Goal: Information Seeking & Learning: Learn about a topic

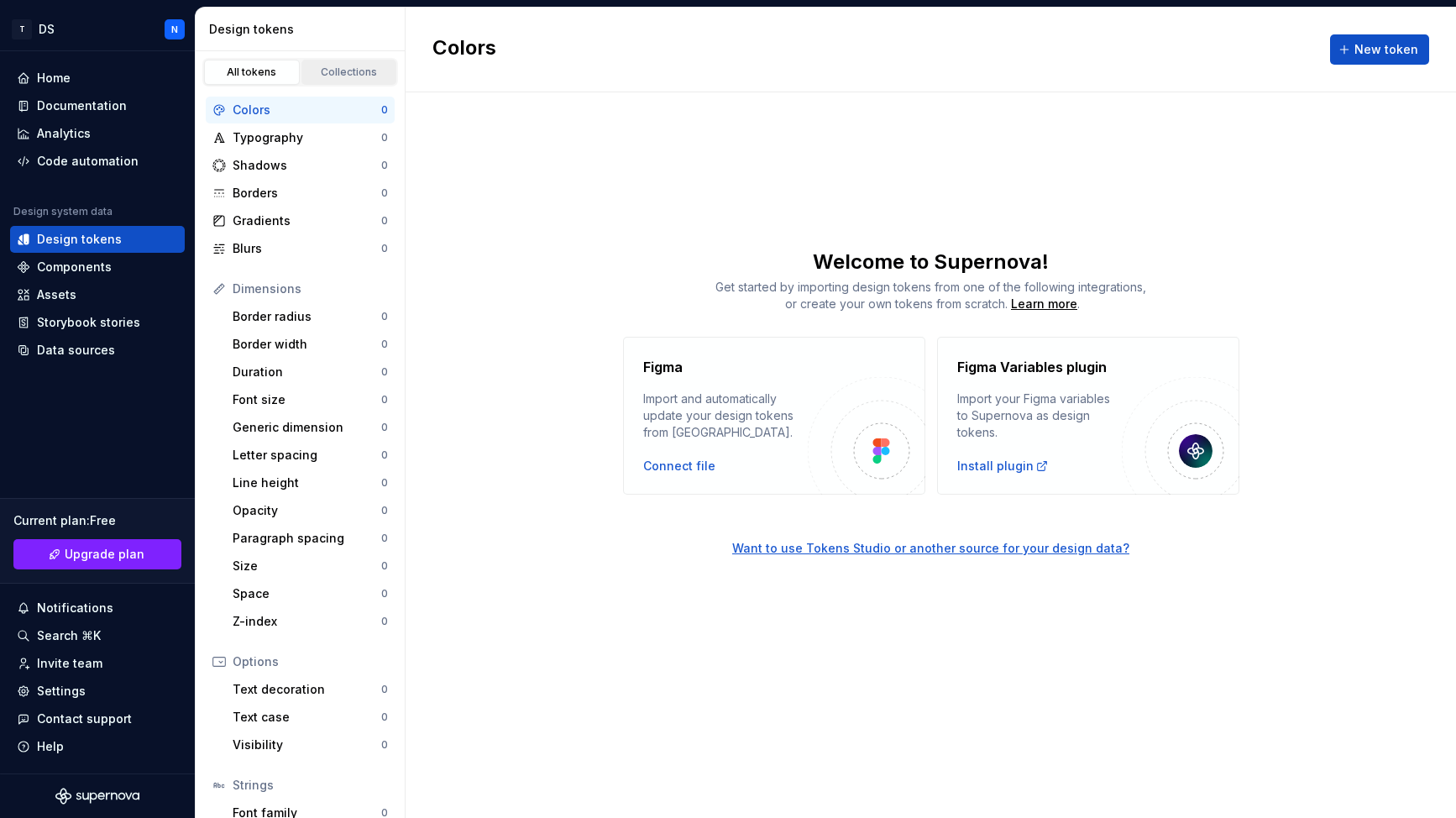
click at [330, 68] on div "Collections" at bounding box center [349, 72] width 84 height 14
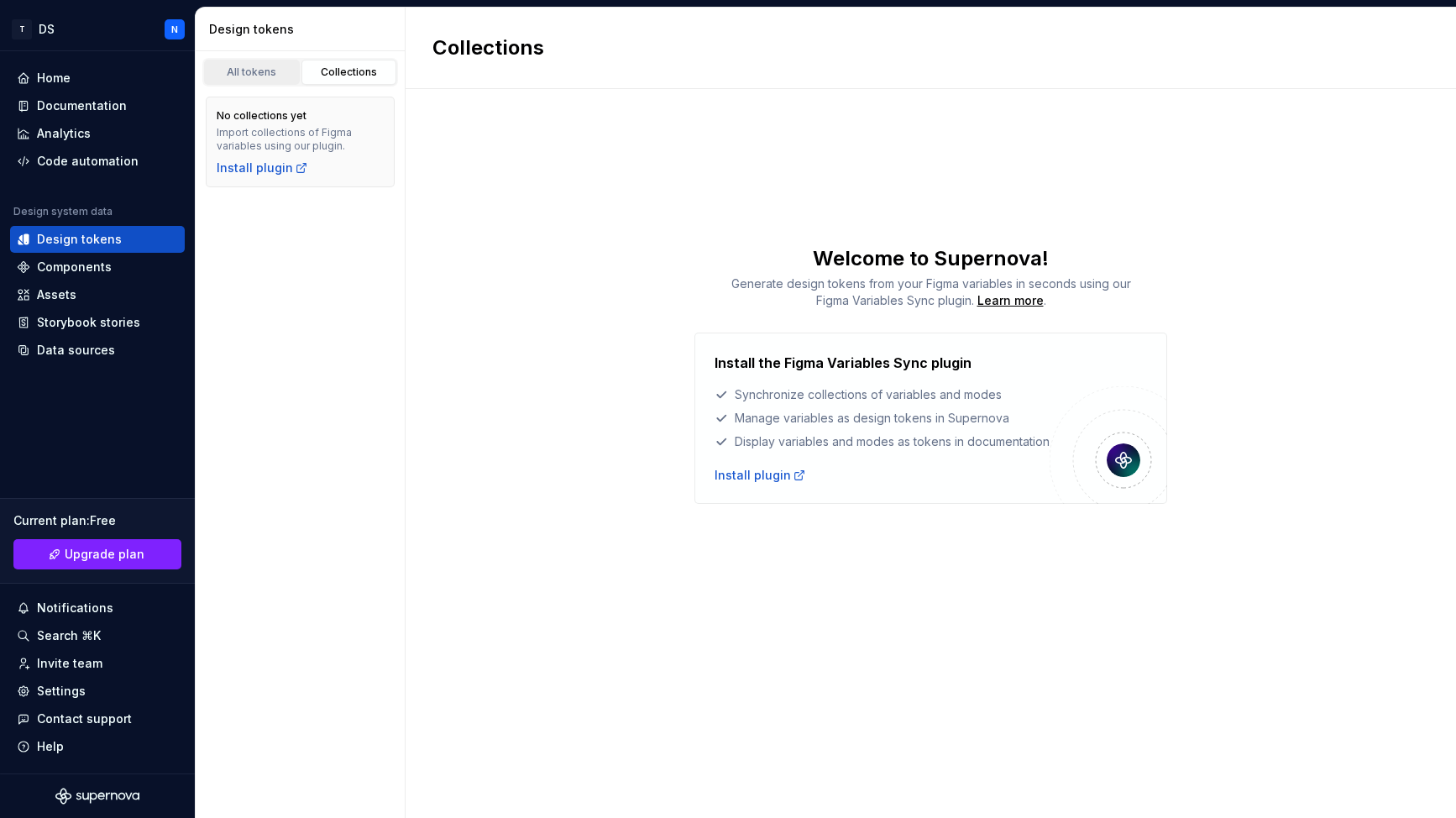
click at [266, 74] on div "All tokens" at bounding box center [252, 72] width 84 height 14
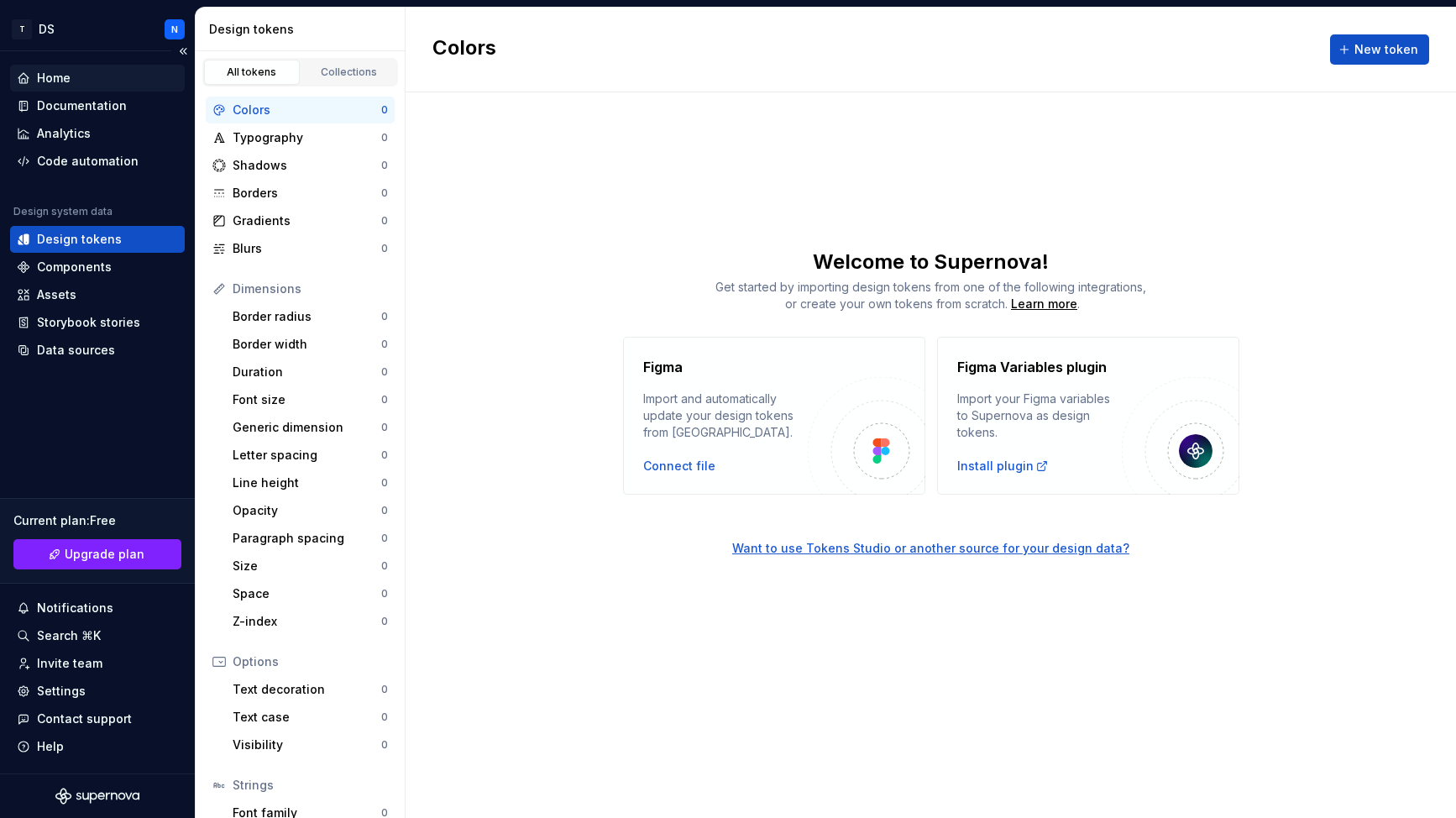
click at [75, 80] on div "Home" at bounding box center [98, 78] width 161 height 17
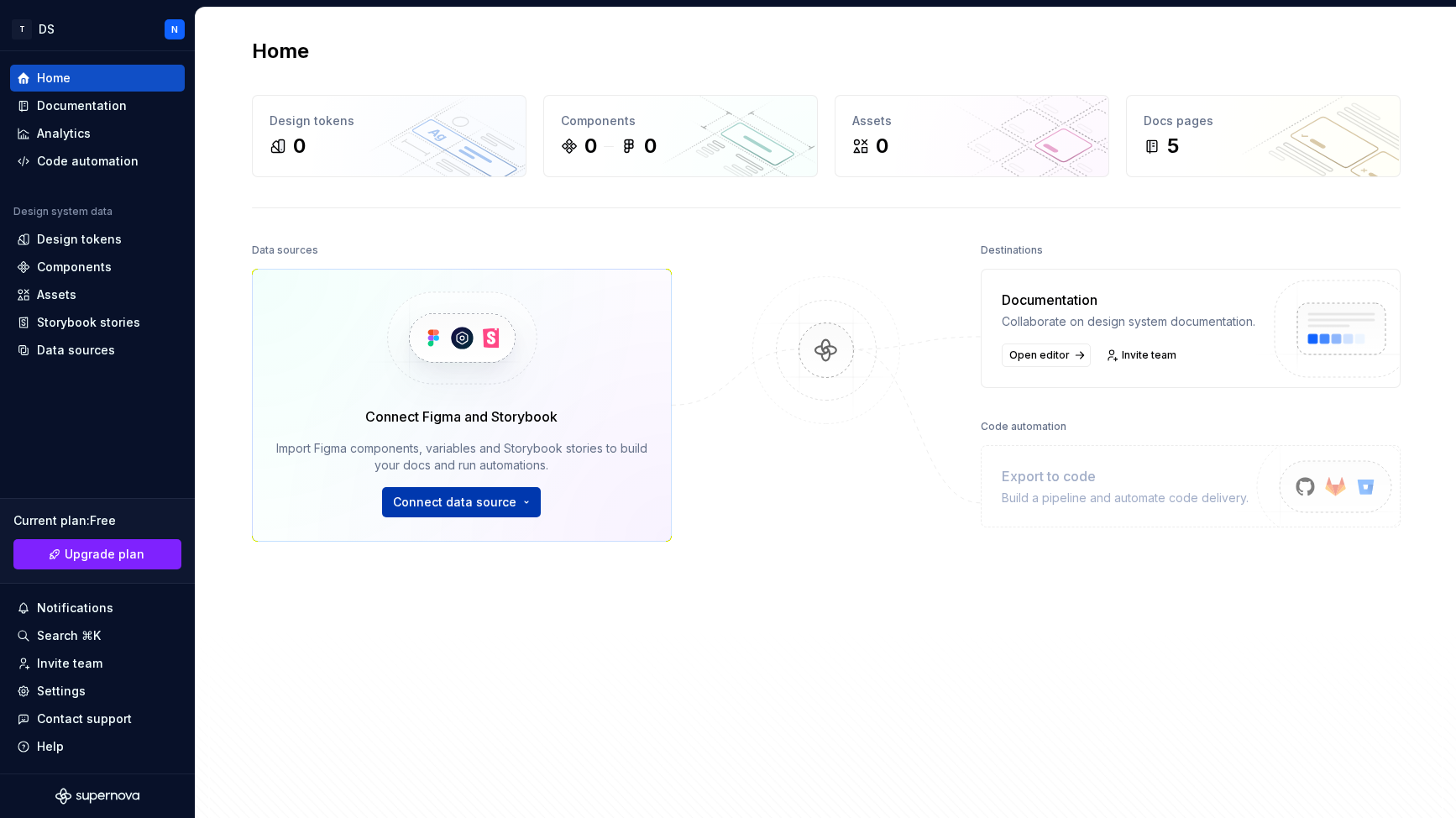
click at [476, 502] on html "T DS N Home Documentation Analytics Code automation Design system data Design t…" at bounding box center [728, 409] width 1456 height 818
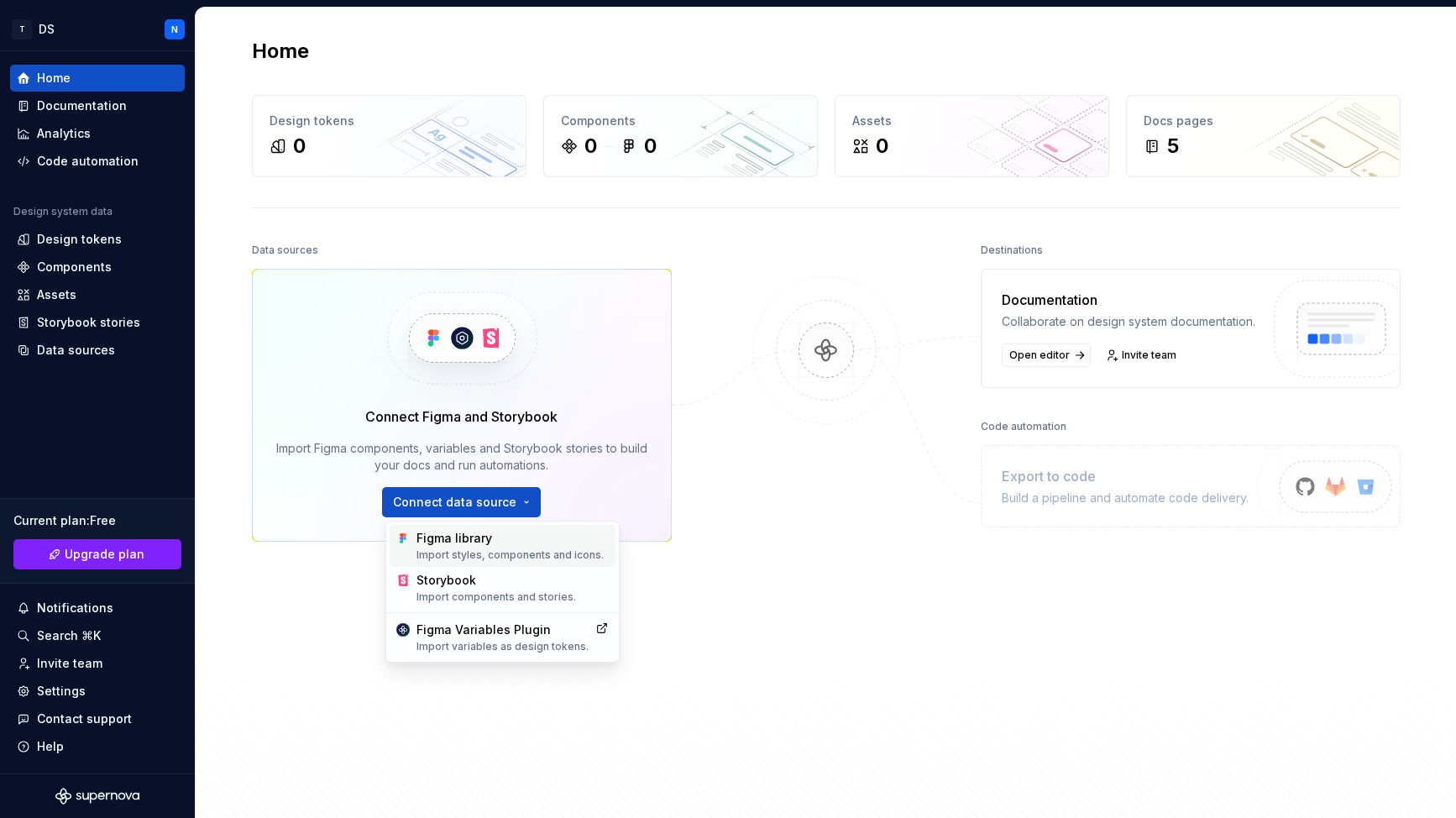
click at [477, 553] on div "Import styles, components and icons." at bounding box center [512, 554] width 192 height 14
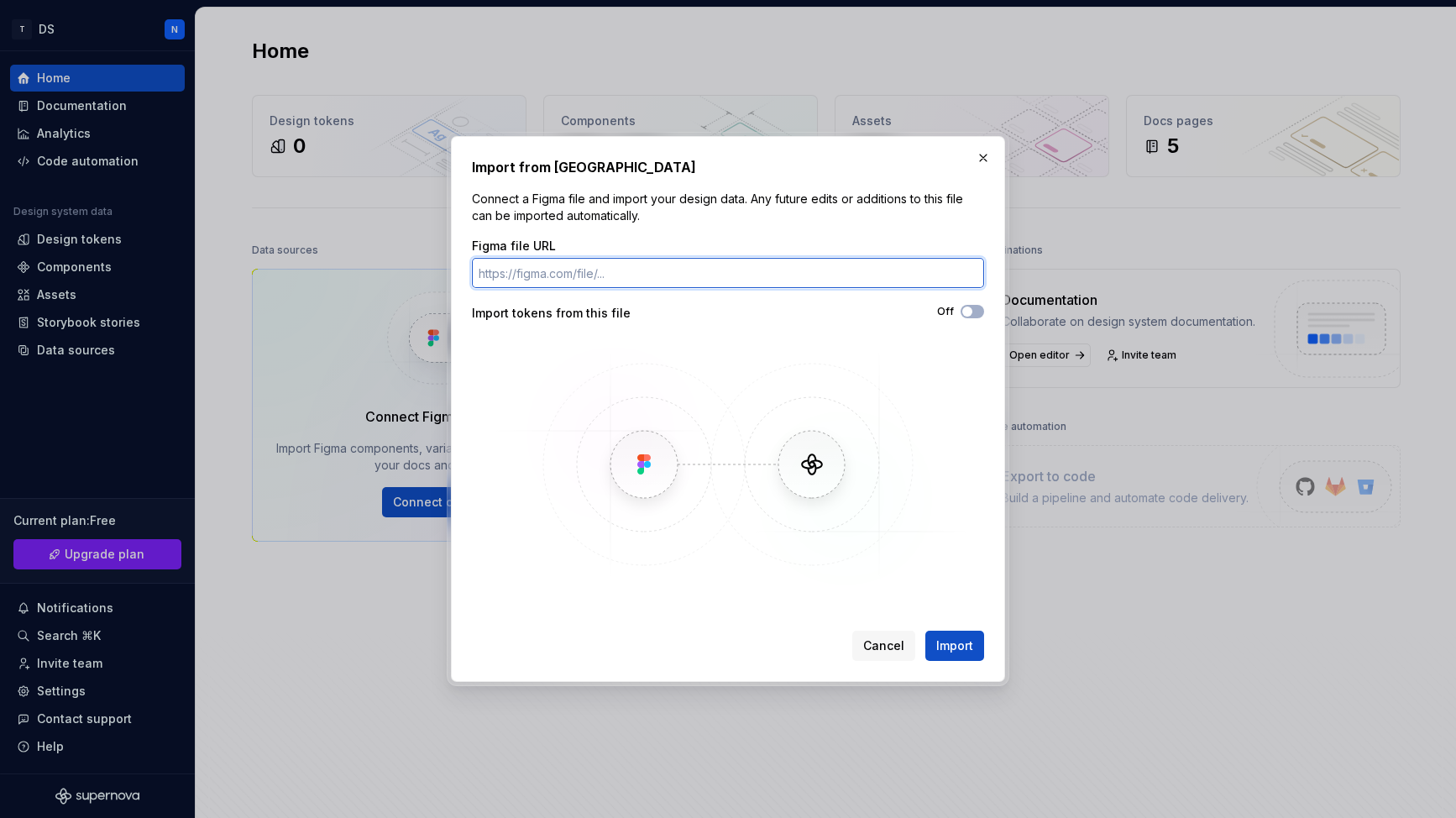
click at [595, 274] on input "Figma file URL" at bounding box center [728, 273] width 512 height 30
paste input "[URL][DOMAIN_NAME]"
type input "[URL][DOMAIN_NAME]"
click at [974, 312] on button "Off" at bounding box center [972, 312] width 24 height 14
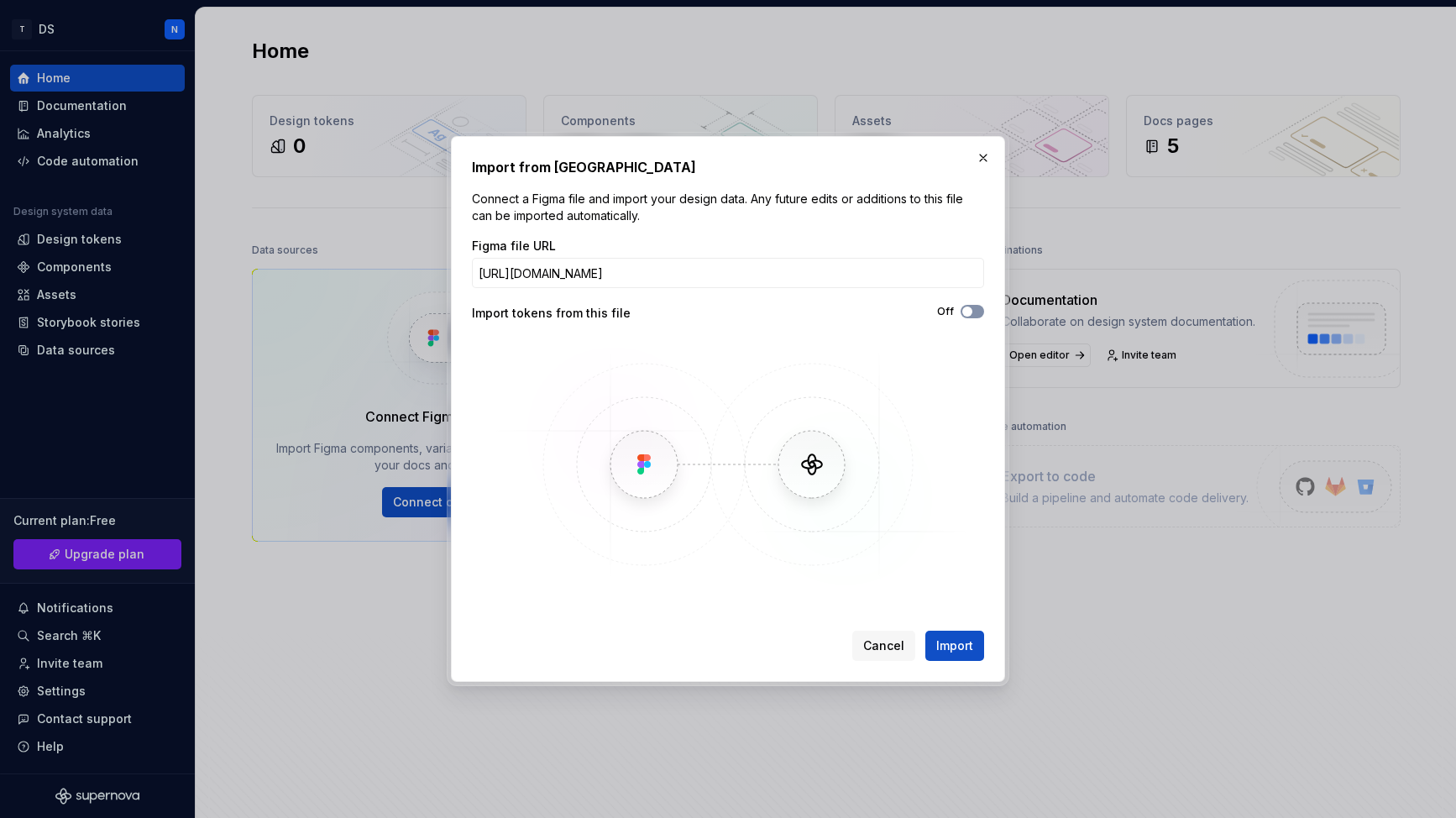
scroll to position [0, 0]
click at [956, 642] on span "Import" at bounding box center [954, 646] width 37 height 17
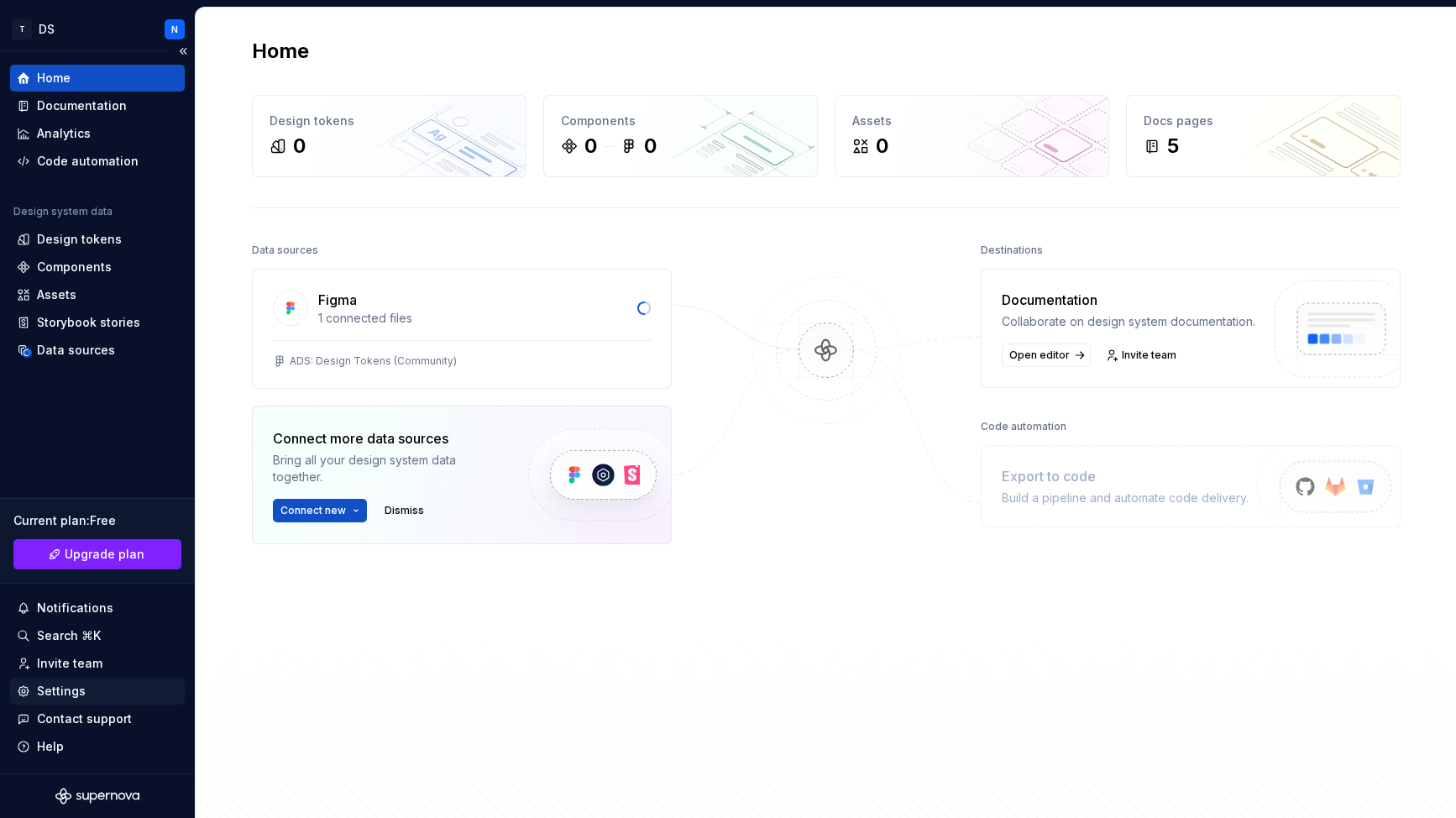
click at [65, 691] on div "Settings" at bounding box center [62, 691] width 49 height 17
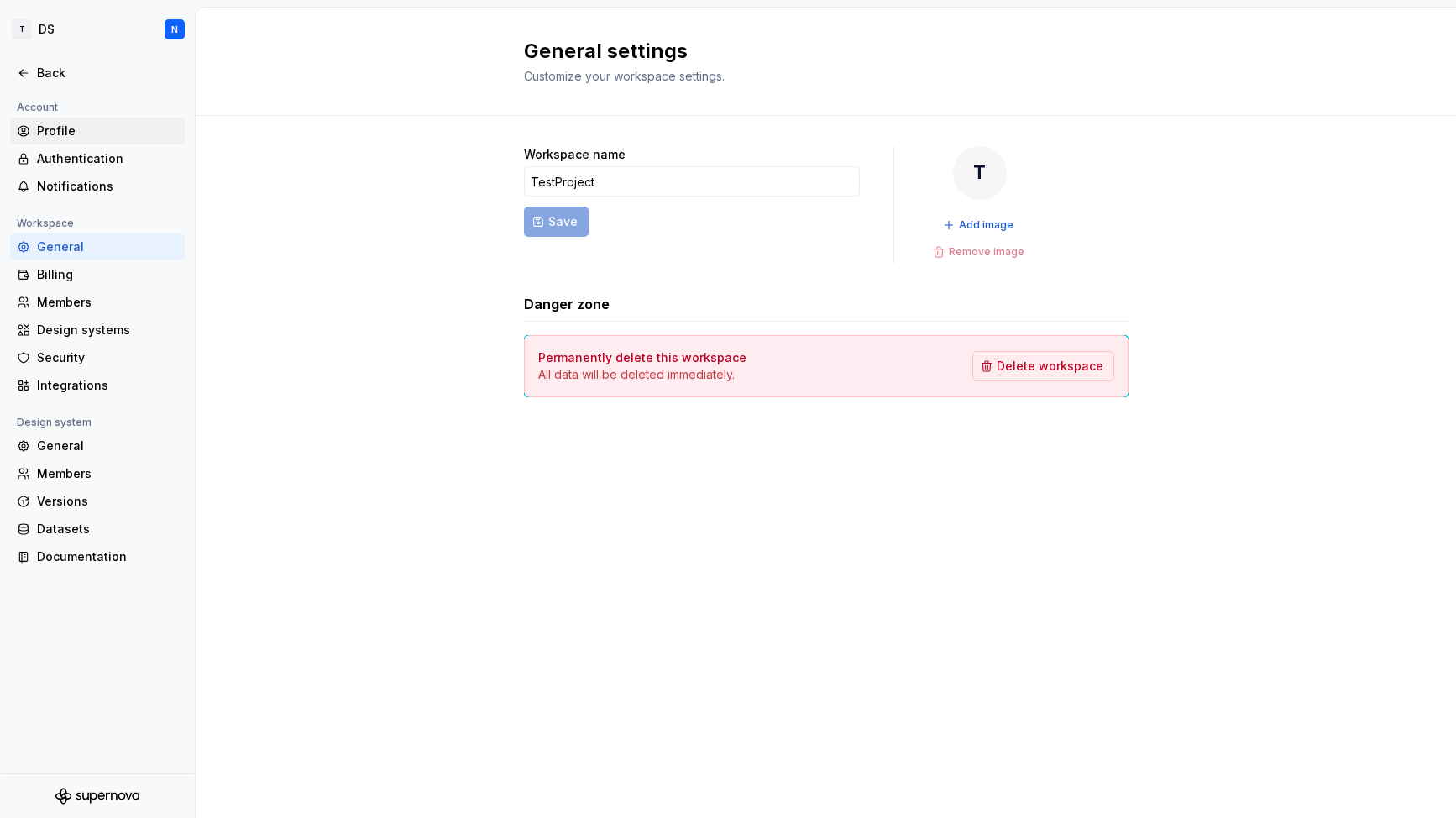
click at [63, 134] on div "Profile" at bounding box center [108, 130] width 141 height 17
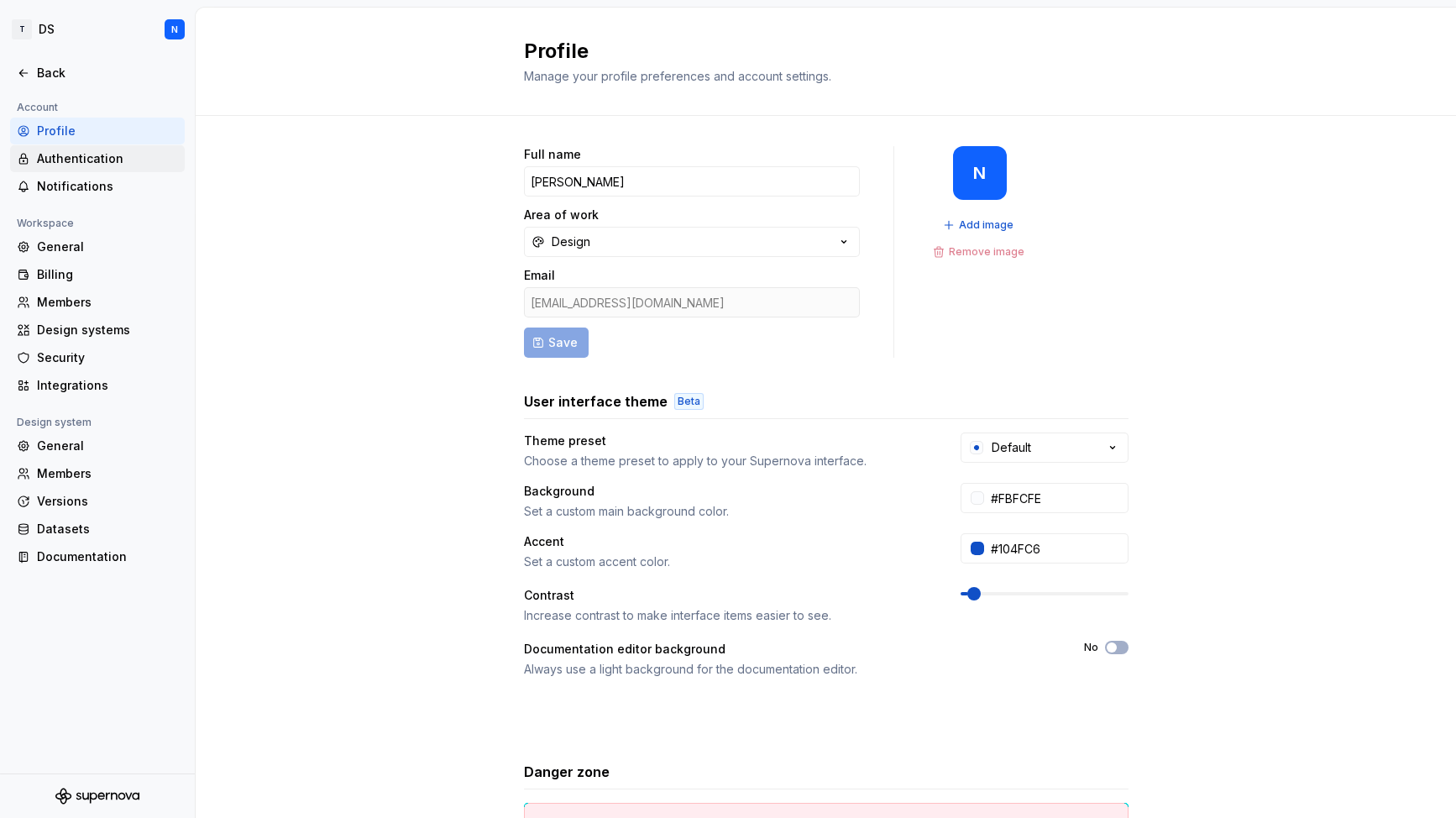
click at [65, 162] on div "Authentication" at bounding box center [108, 159] width 141 height 17
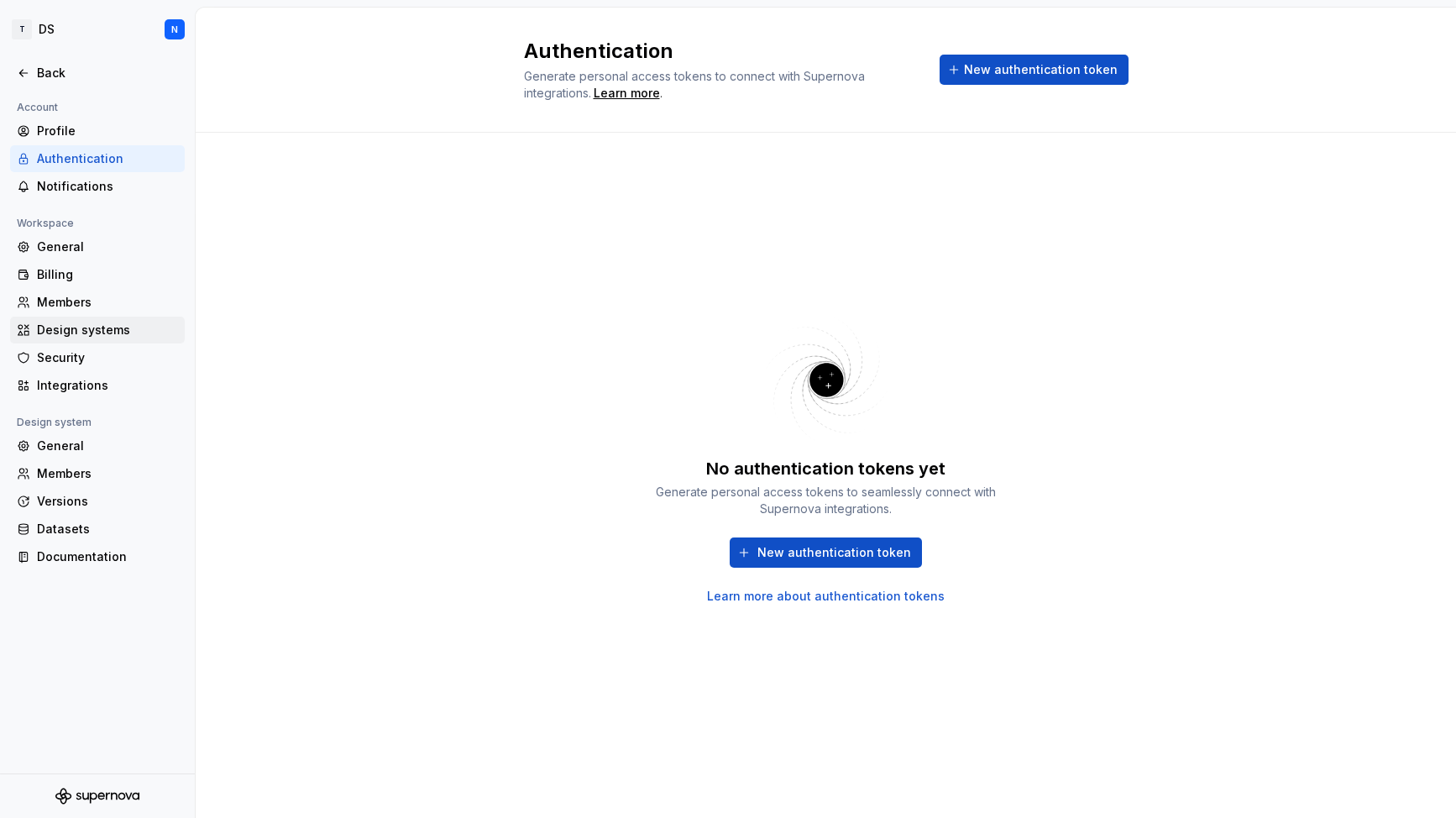
click at [54, 325] on div "Design systems" at bounding box center [108, 330] width 141 height 17
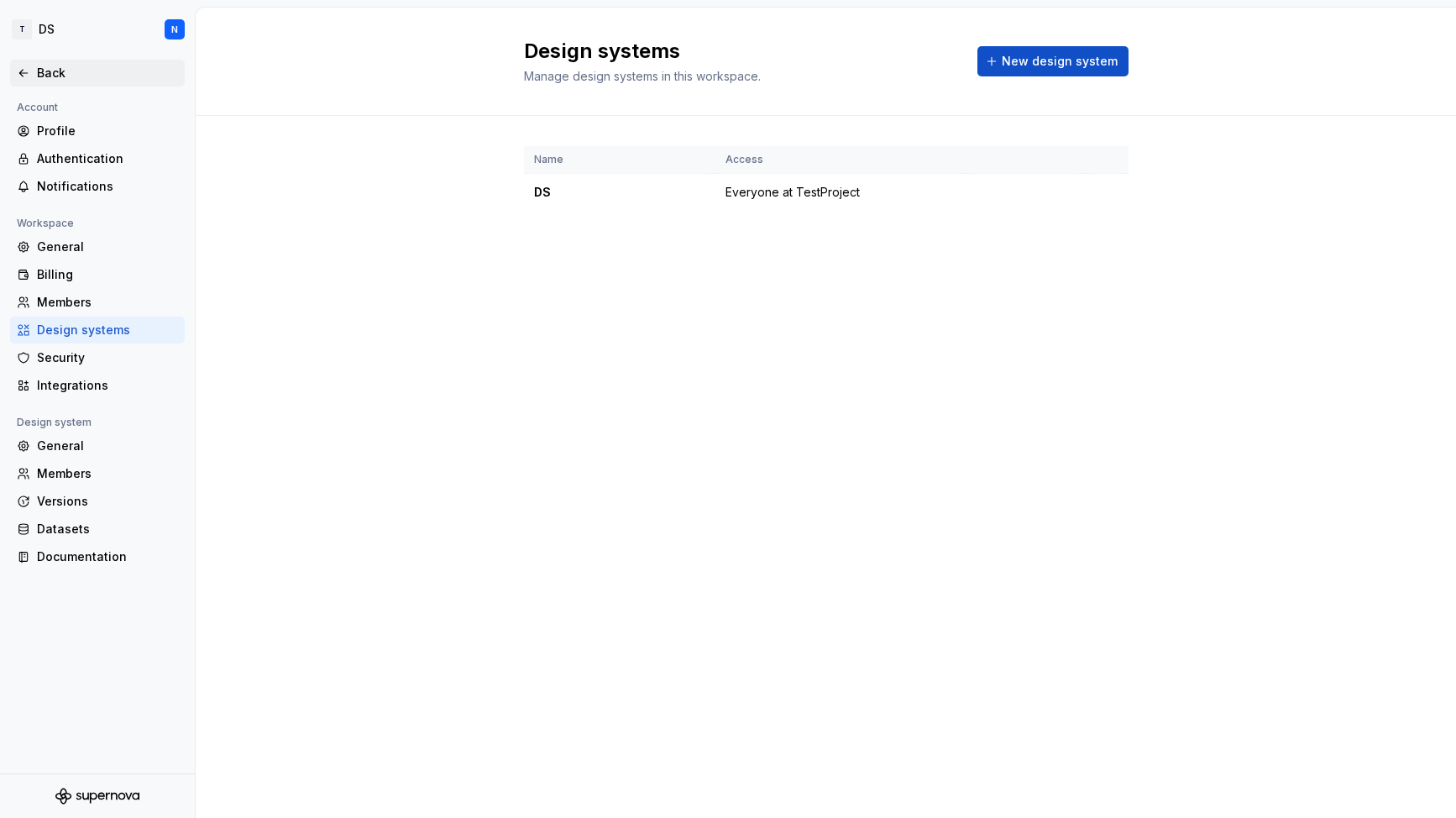
click at [56, 73] on div "Back" at bounding box center [108, 72] width 141 height 17
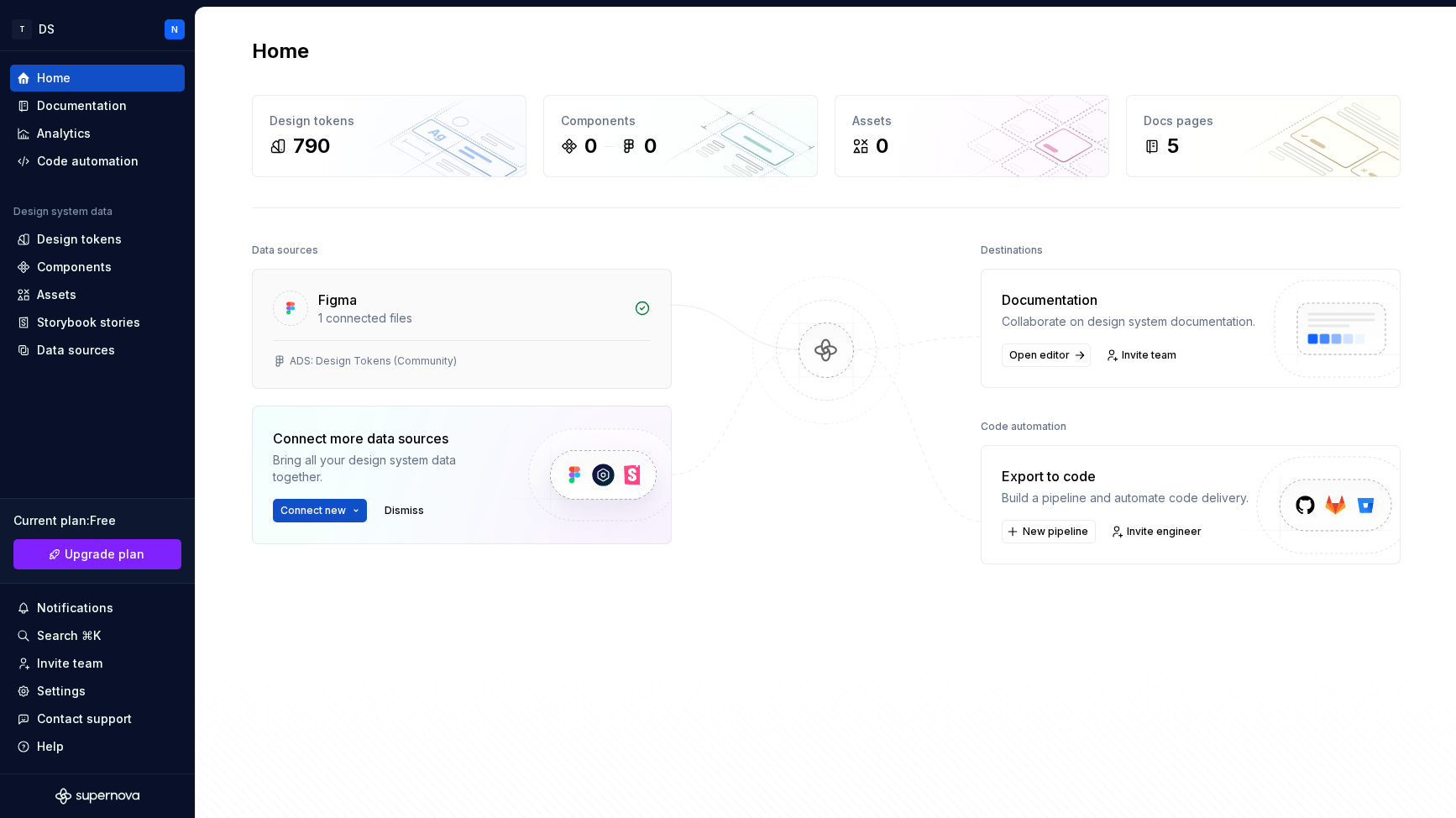
click at [580, 331] on div "Figma 1 connected files" at bounding box center [462, 305] width 418 height 71
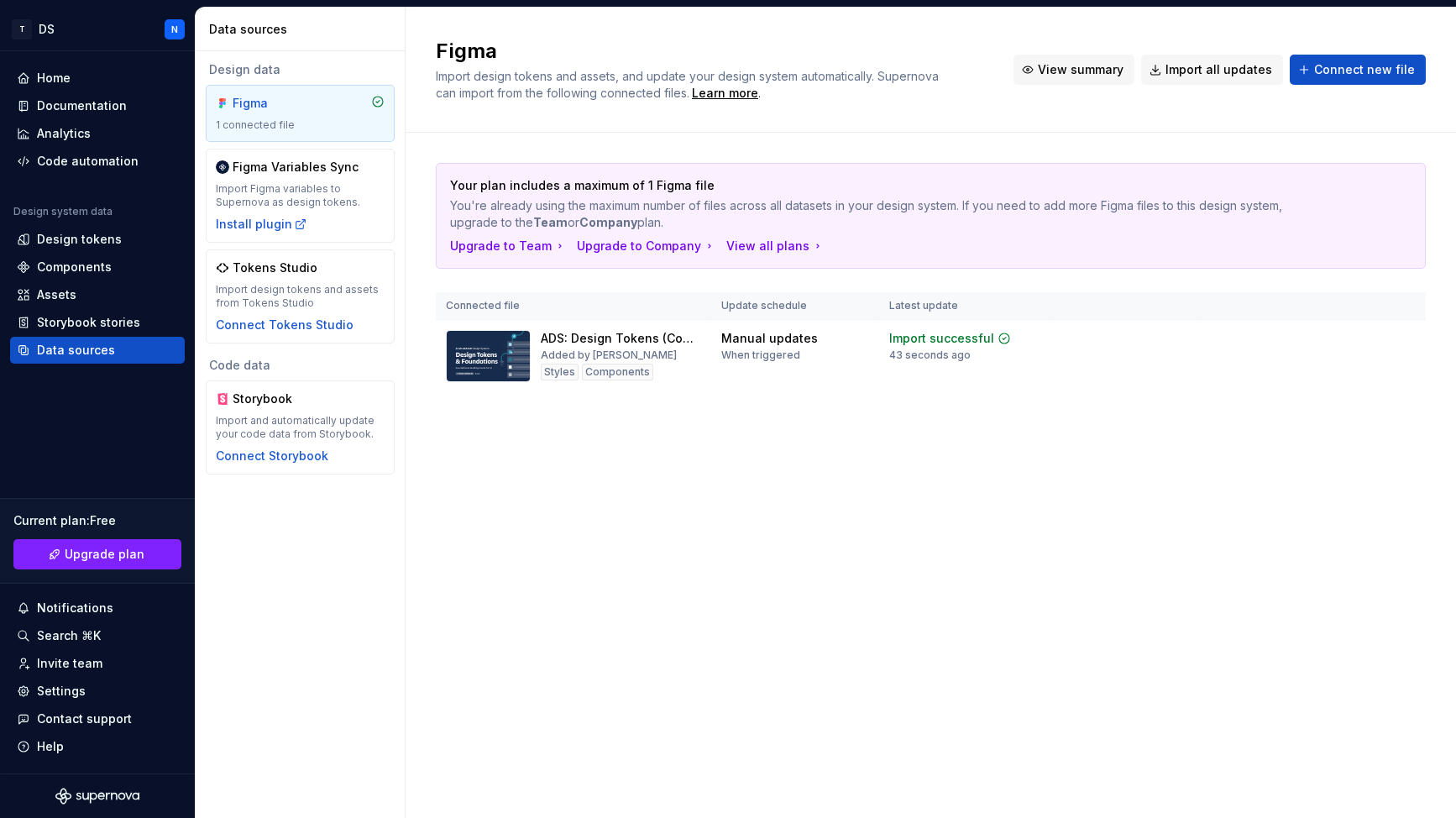
click at [1106, 72] on span "View summary" at bounding box center [1080, 70] width 86 height 17
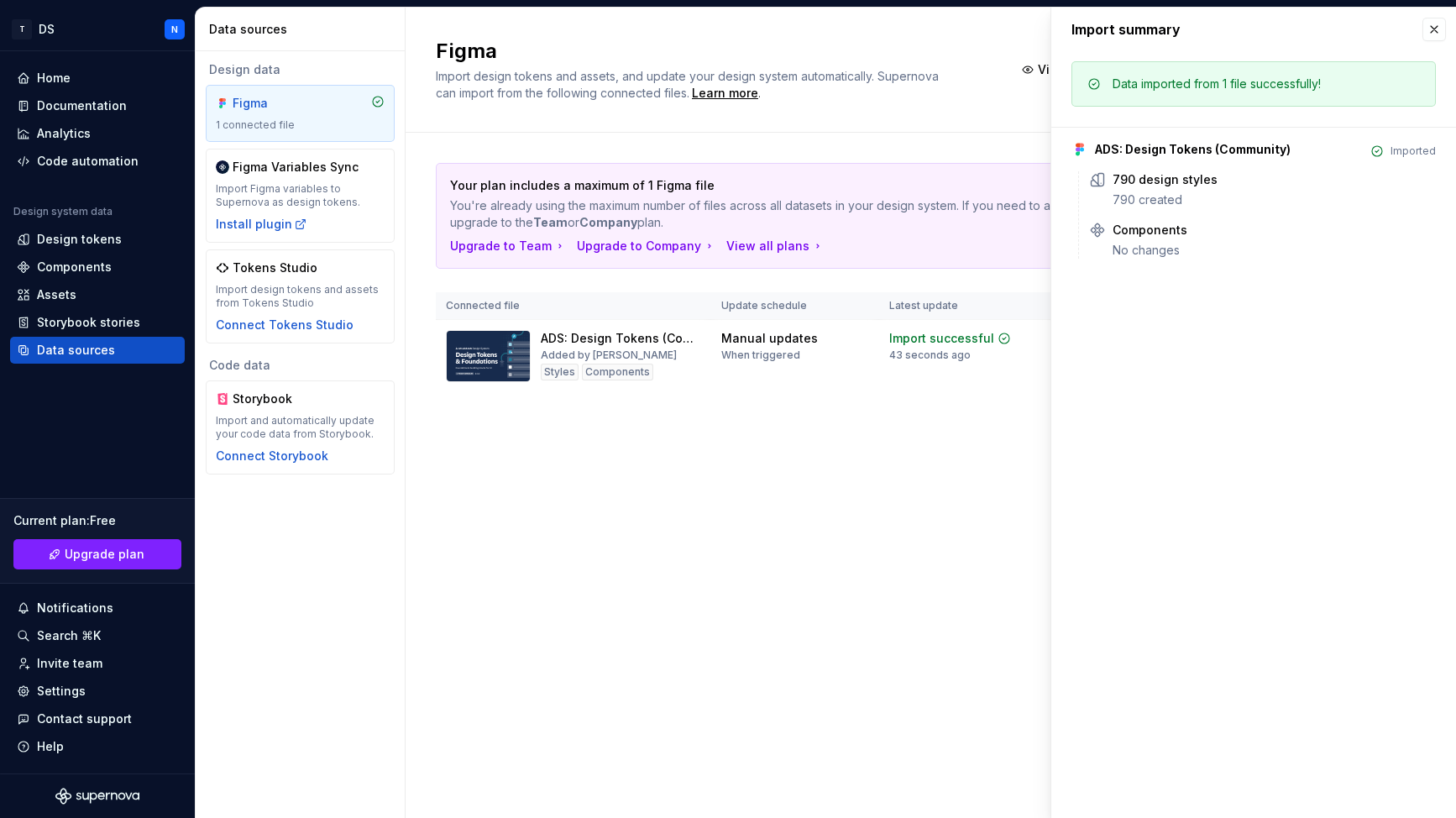
click at [879, 118] on div "Figma Import design tokens and assets, and update your design system automatica…" at bounding box center [931, 70] width 1050 height 125
click at [68, 75] on div "Home" at bounding box center [53, 78] width 34 height 17
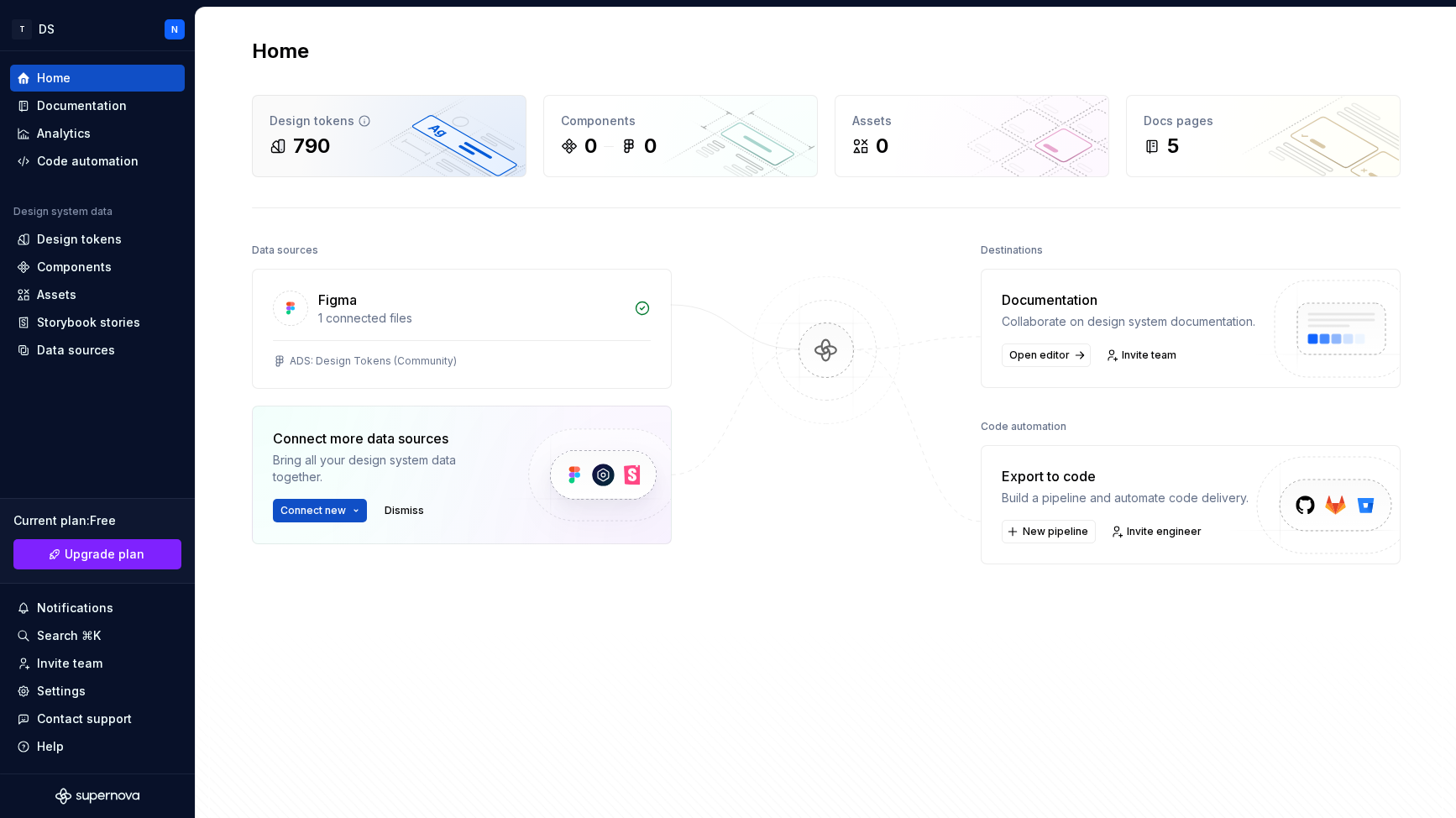
click at [364, 162] on div "Design tokens 790" at bounding box center [388, 136] width 273 height 81
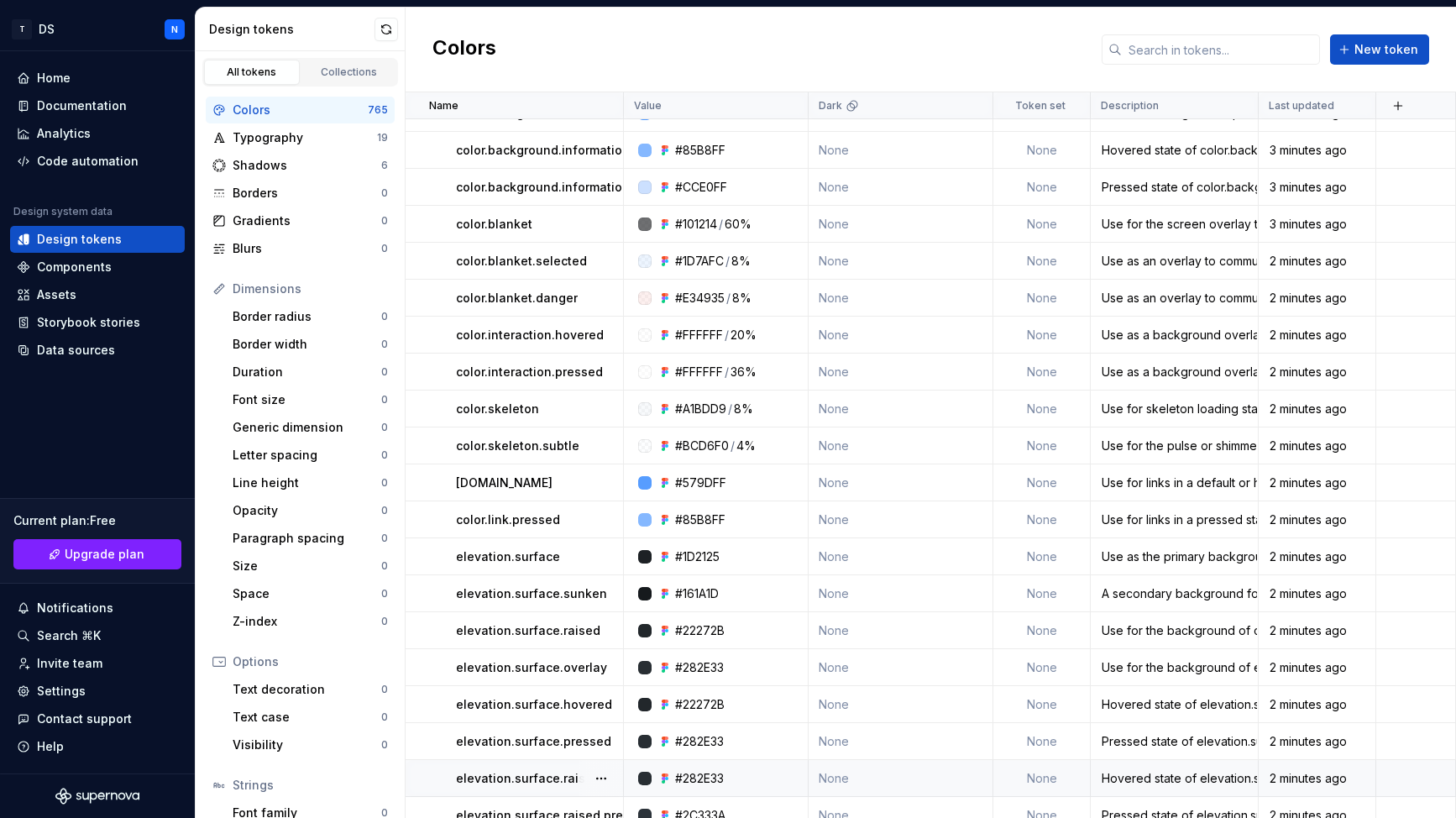
scroll to position [20183, 0]
click at [283, 167] on div "Shadows" at bounding box center [307, 165] width 148 height 17
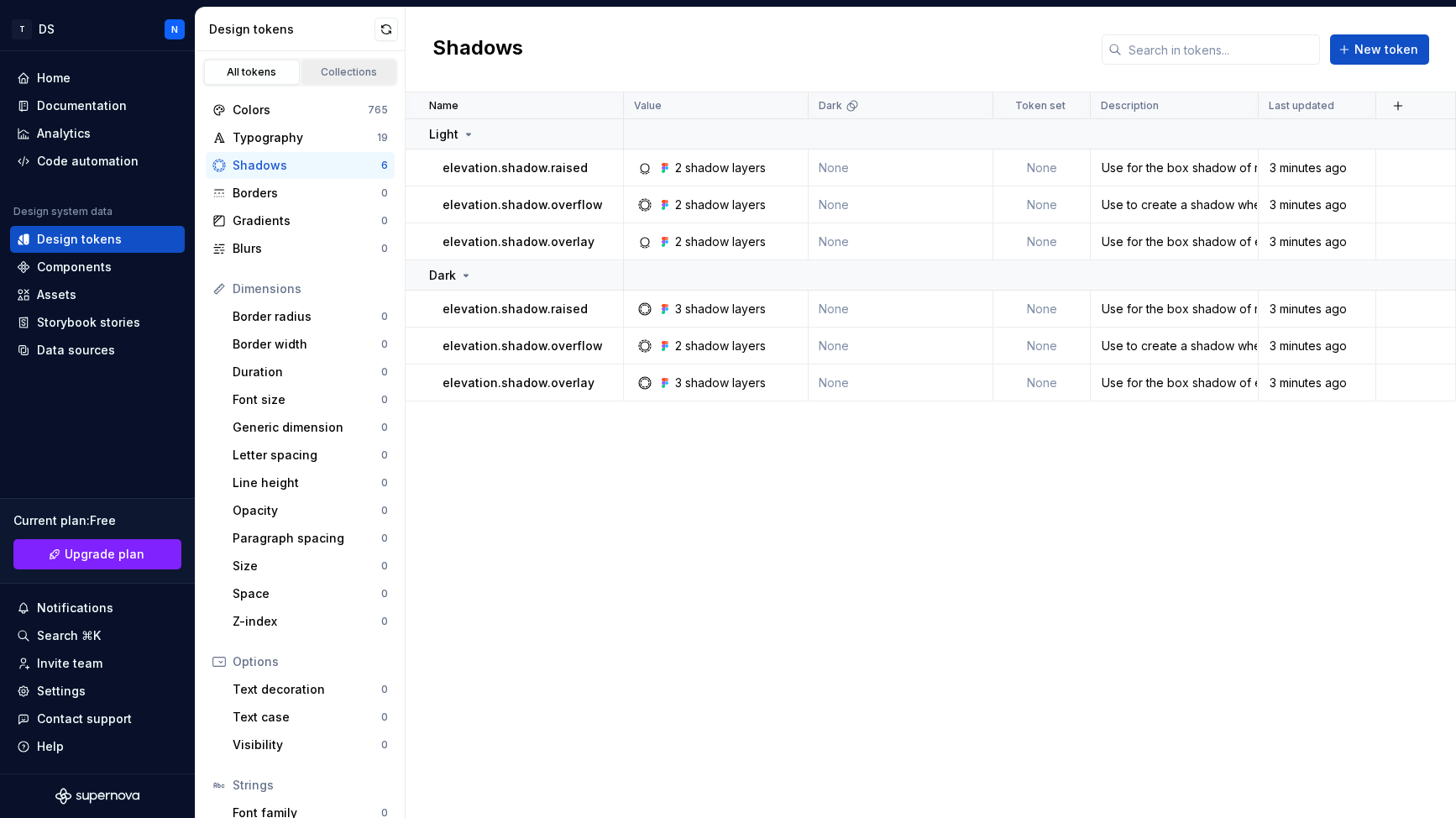
click at [350, 64] on link "Collections" at bounding box center [350, 72] width 96 height 25
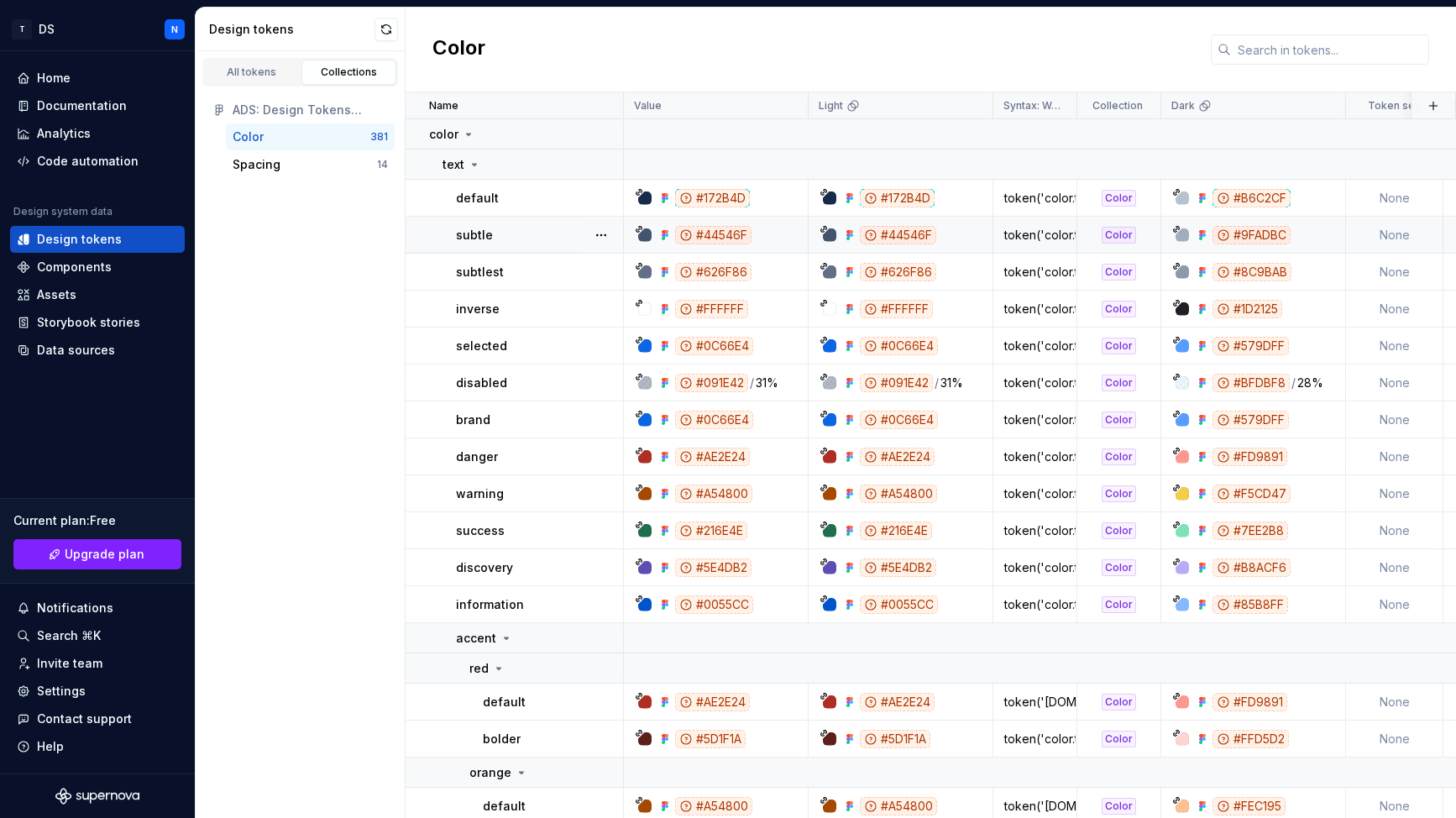
click at [791, 234] on div "#44546F" at bounding box center [721, 235] width 172 height 18
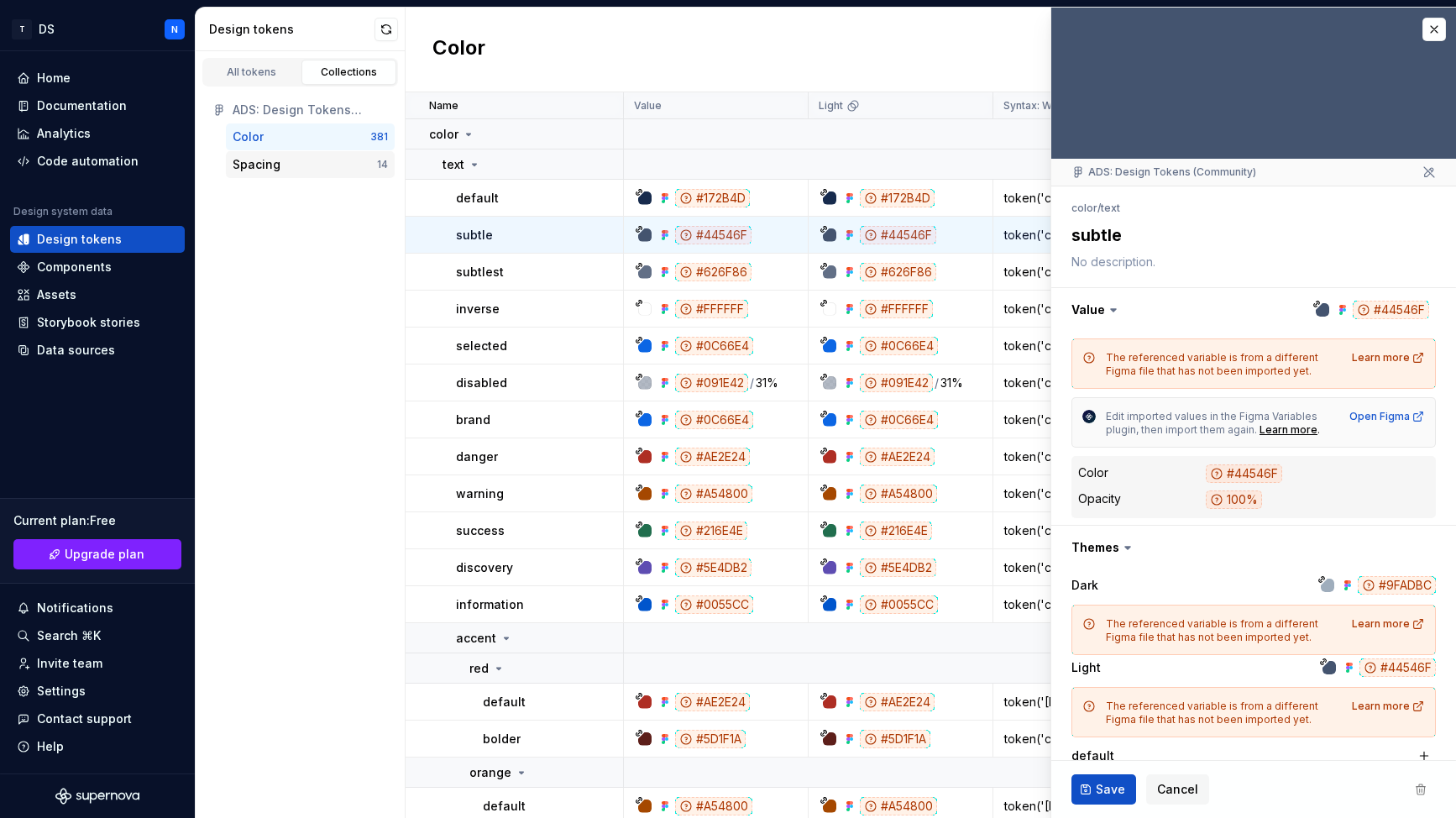
click at [278, 161] on div "Spacing" at bounding box center [256, 164] width 48 height 17
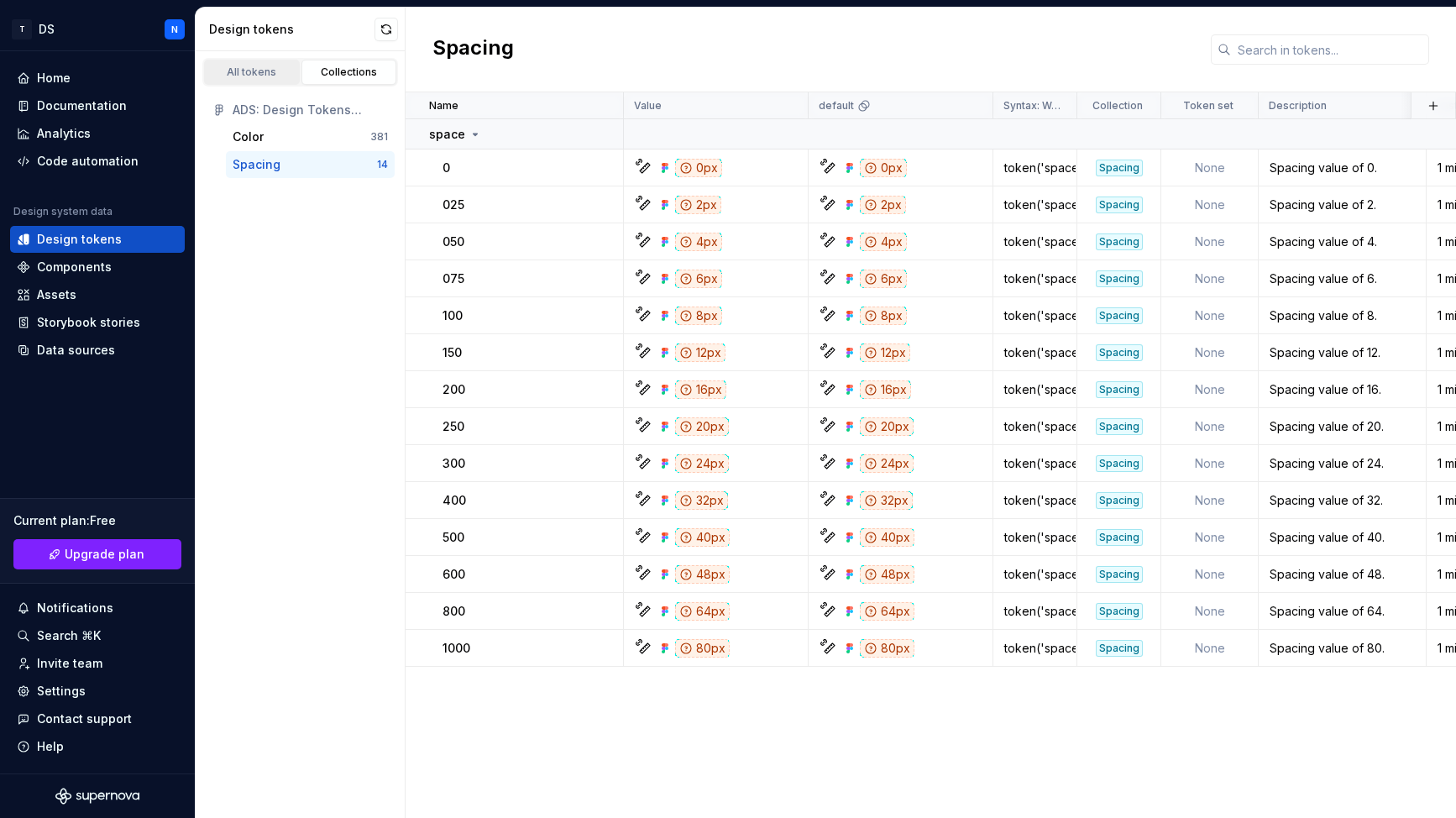
click at [243, 69] on div "All tokens" at bounding box center [252, 72] width 84 height 14
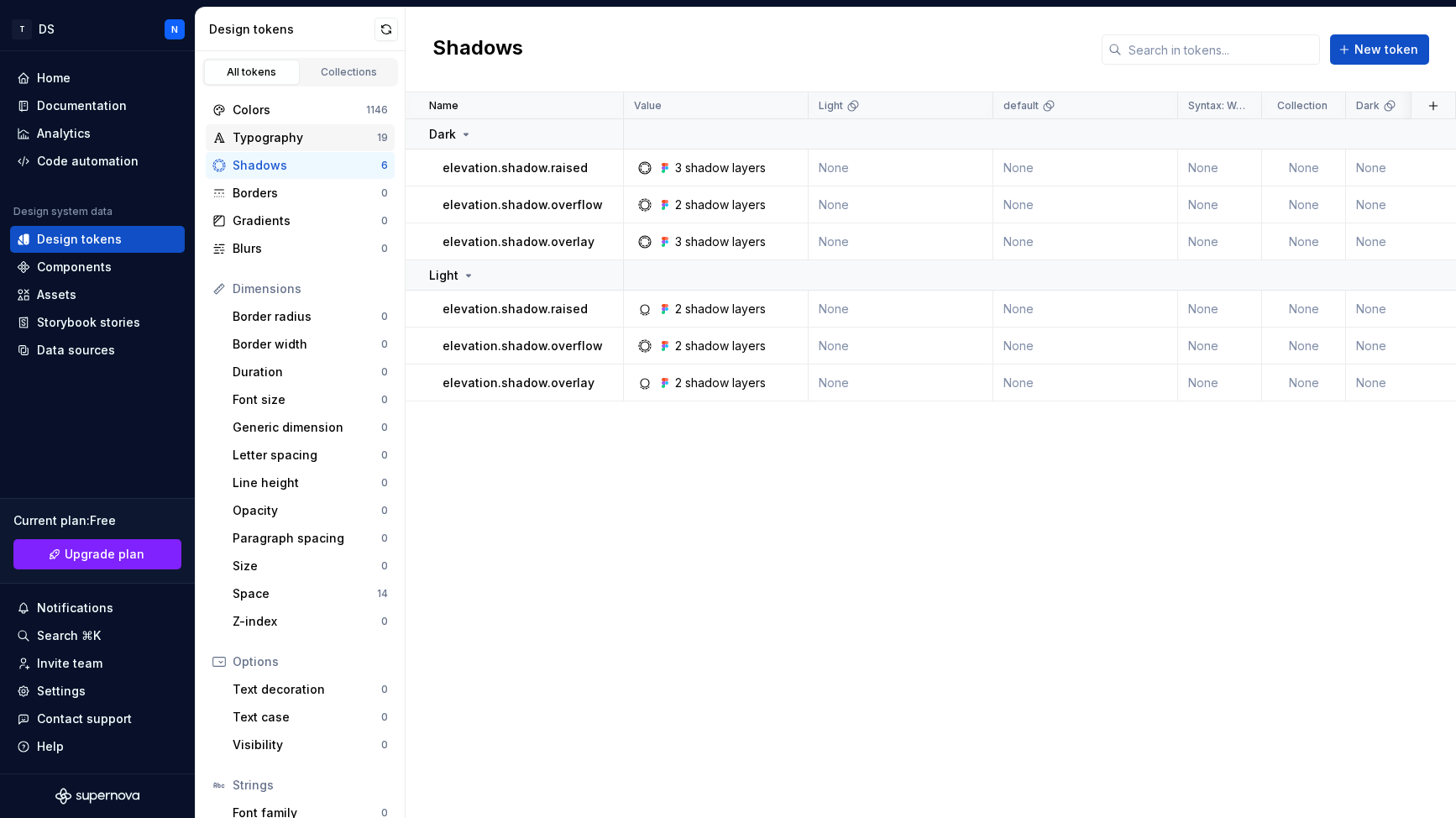
click at [245, 137] on div "Typography" at bounding box center [304, 138] width 144 height 17
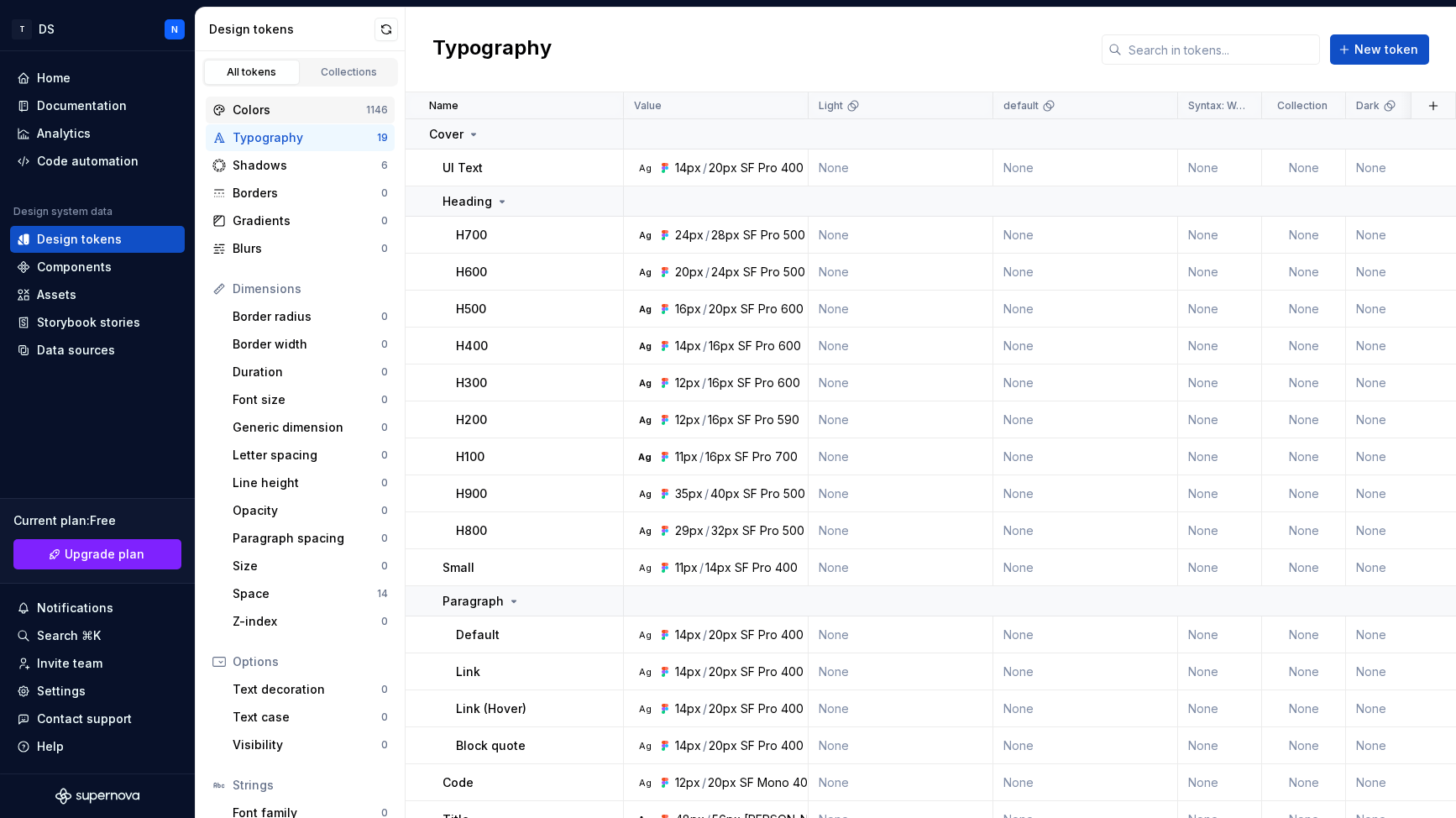
click at [289, 111] on div "Colors" at bounding box center [299, 110] width 133 height 17
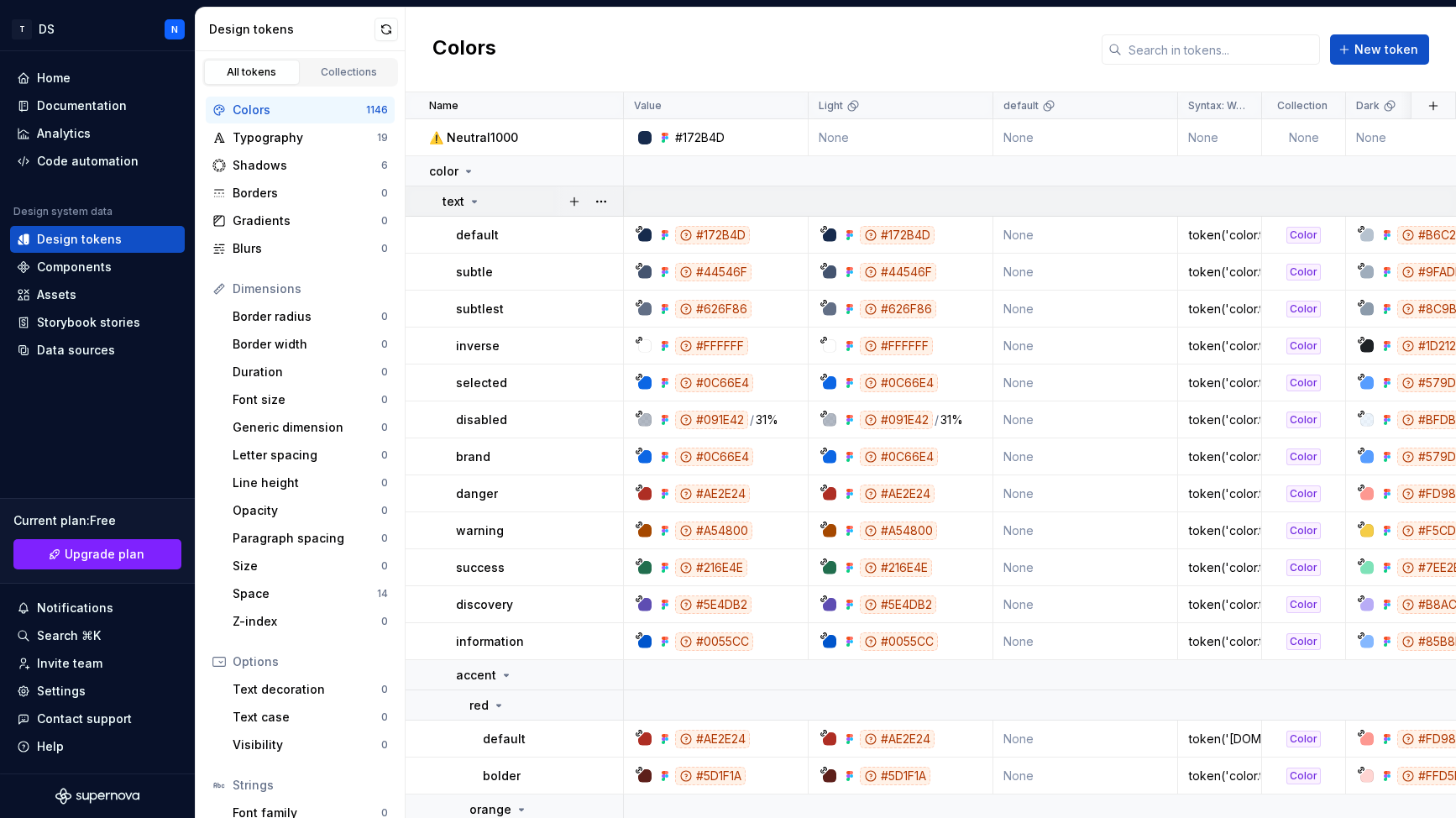
click at [476, 201] on icon at bounding box center [474, 201] width 14 height 14
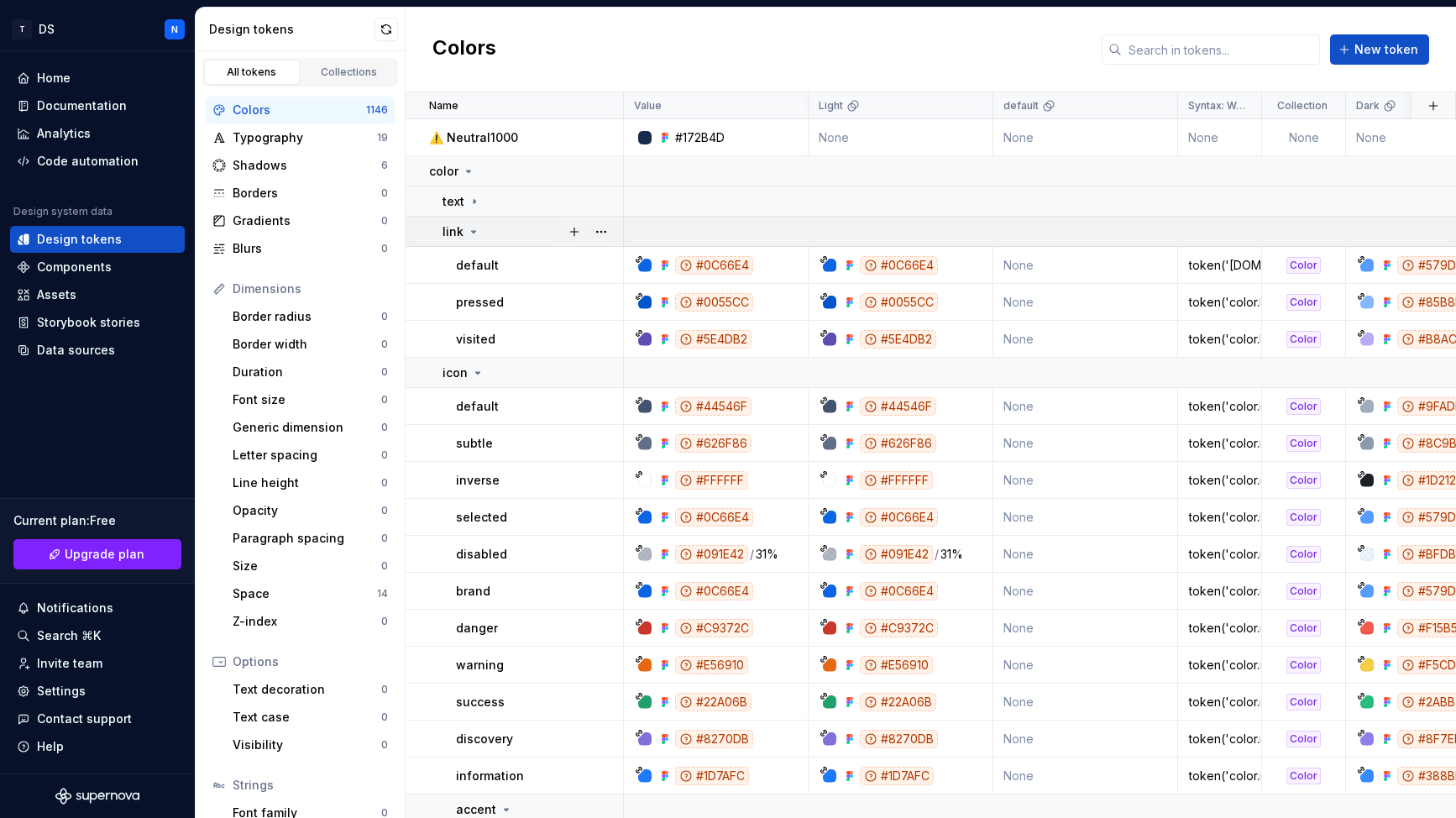
click at [474, 230] on icon at bounding box center [473, 231] width 14 height 14
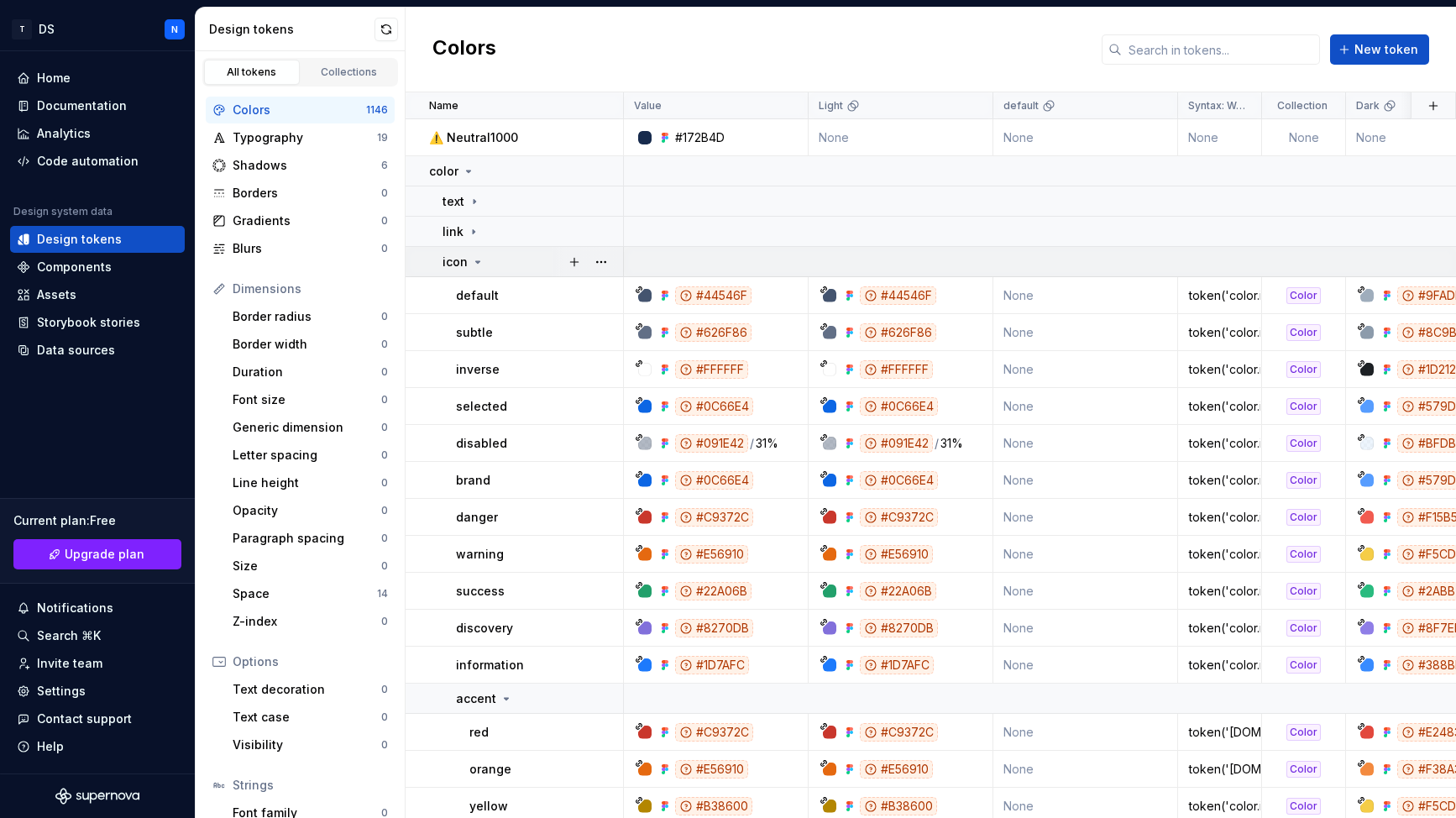
click at [475, 259] on icon at bounding box center [477, 262] width 14 height 14
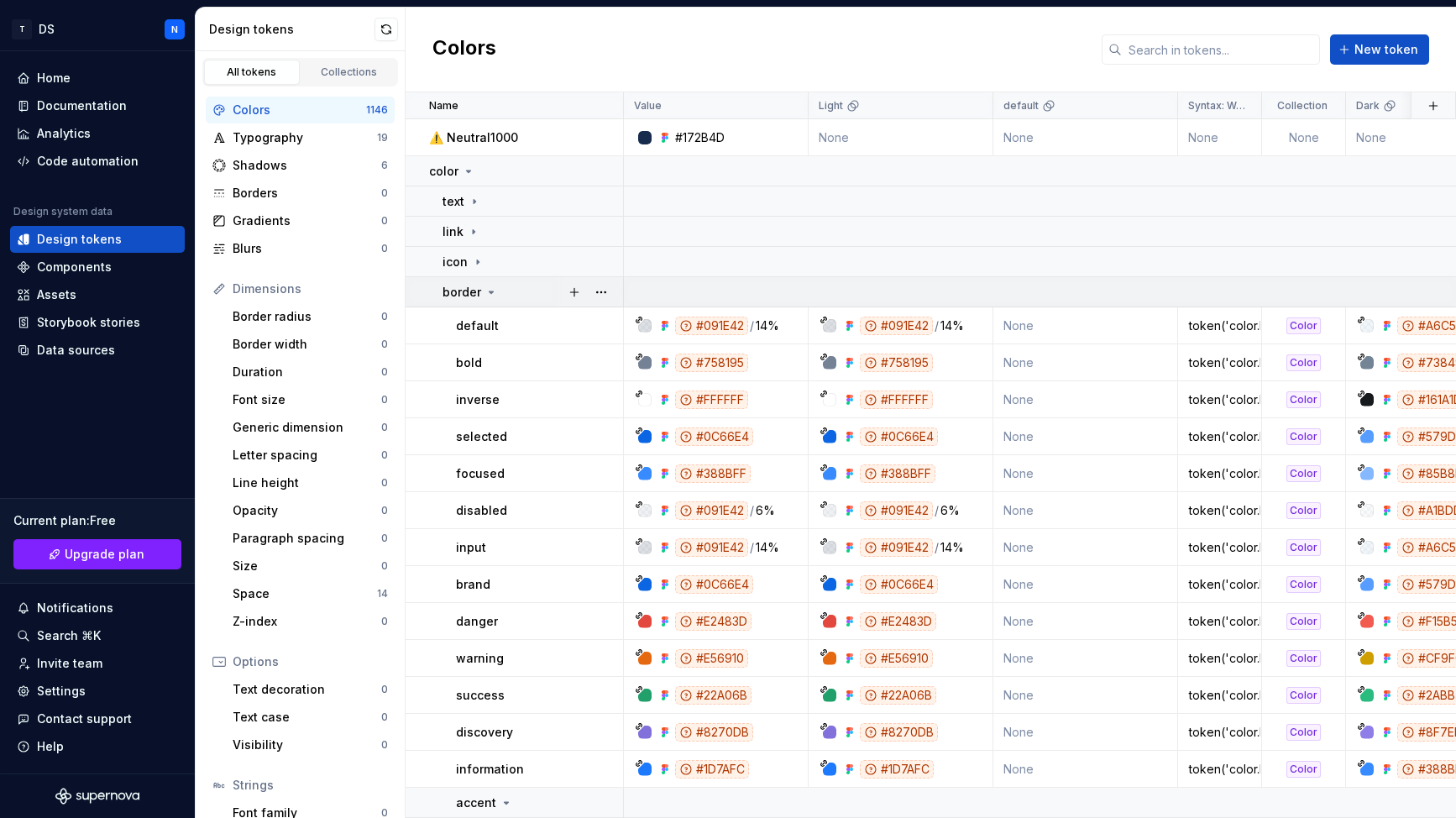
click at [492, 293] on icon at bounding box center [491, 292] width 14 height 14
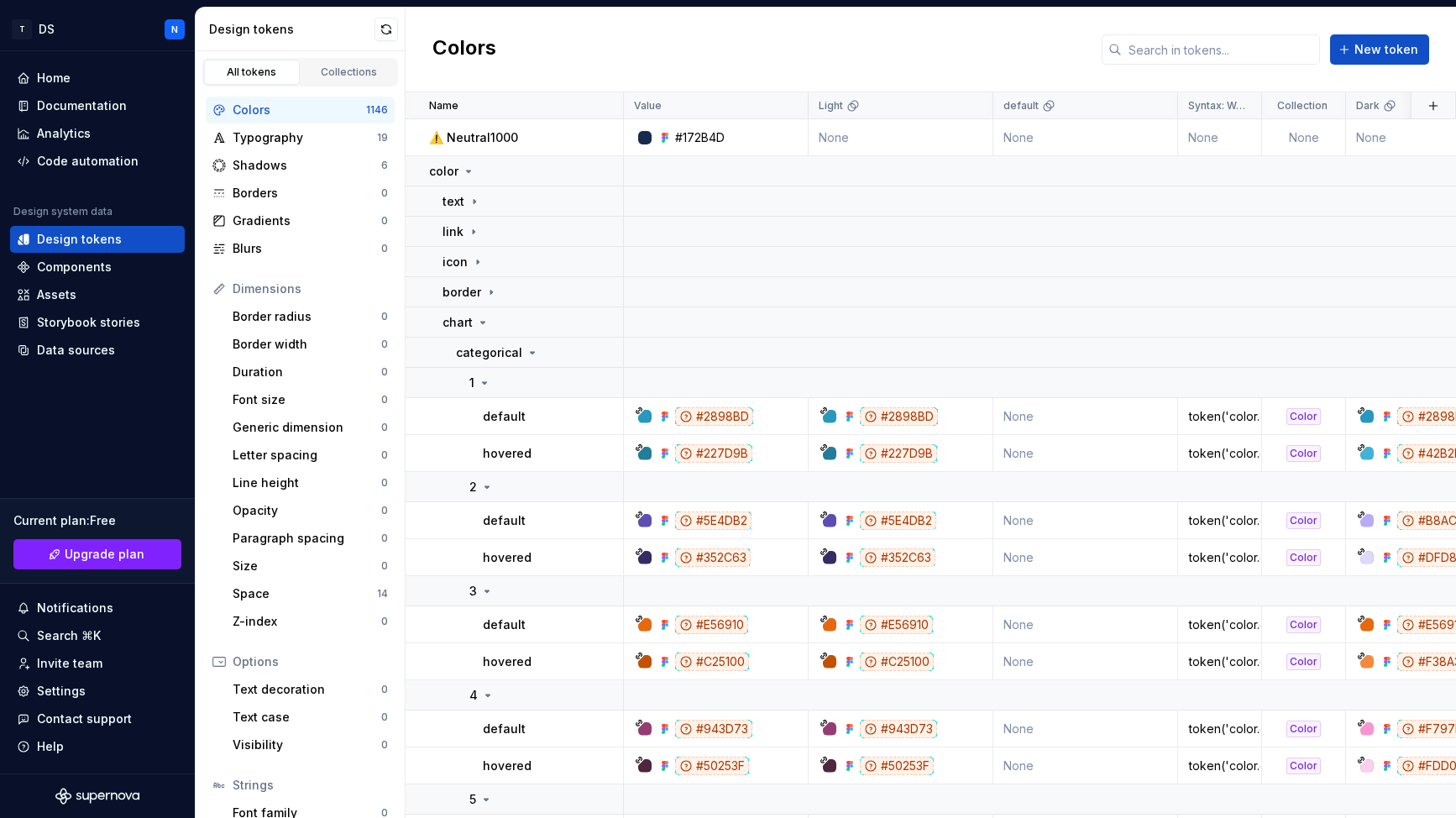
click at [354, 56] on div "All tokens Collections" at bounding box center [300, 69] width 209 height 35
click at [354, 73] on div "Collections" at bounding box center [349, 72] width 84 height 14
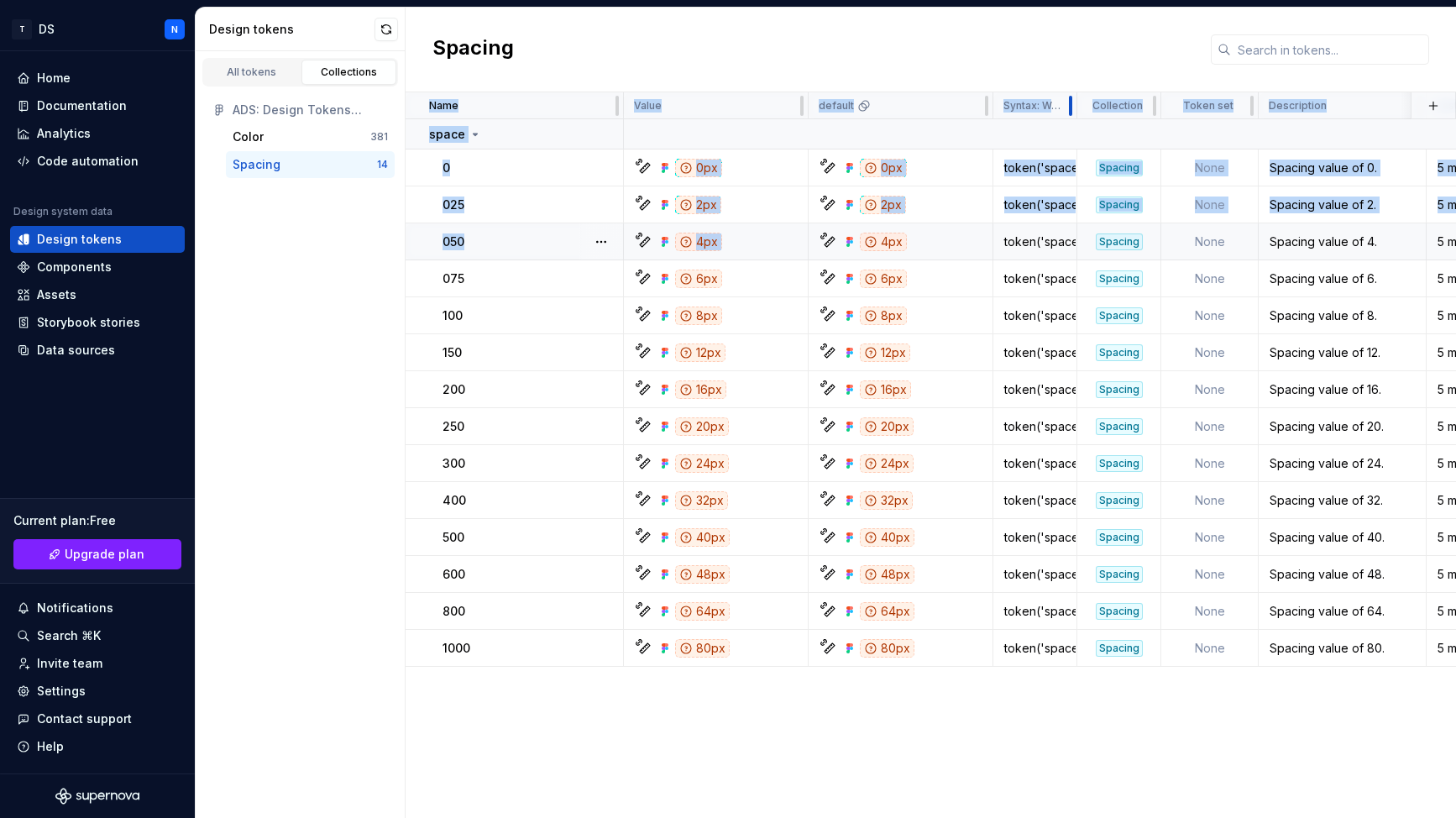
drag, startPoint x: 1132, startPoint y: 101, endPoint x: 837, endPoint y: 226, distance: 320.4
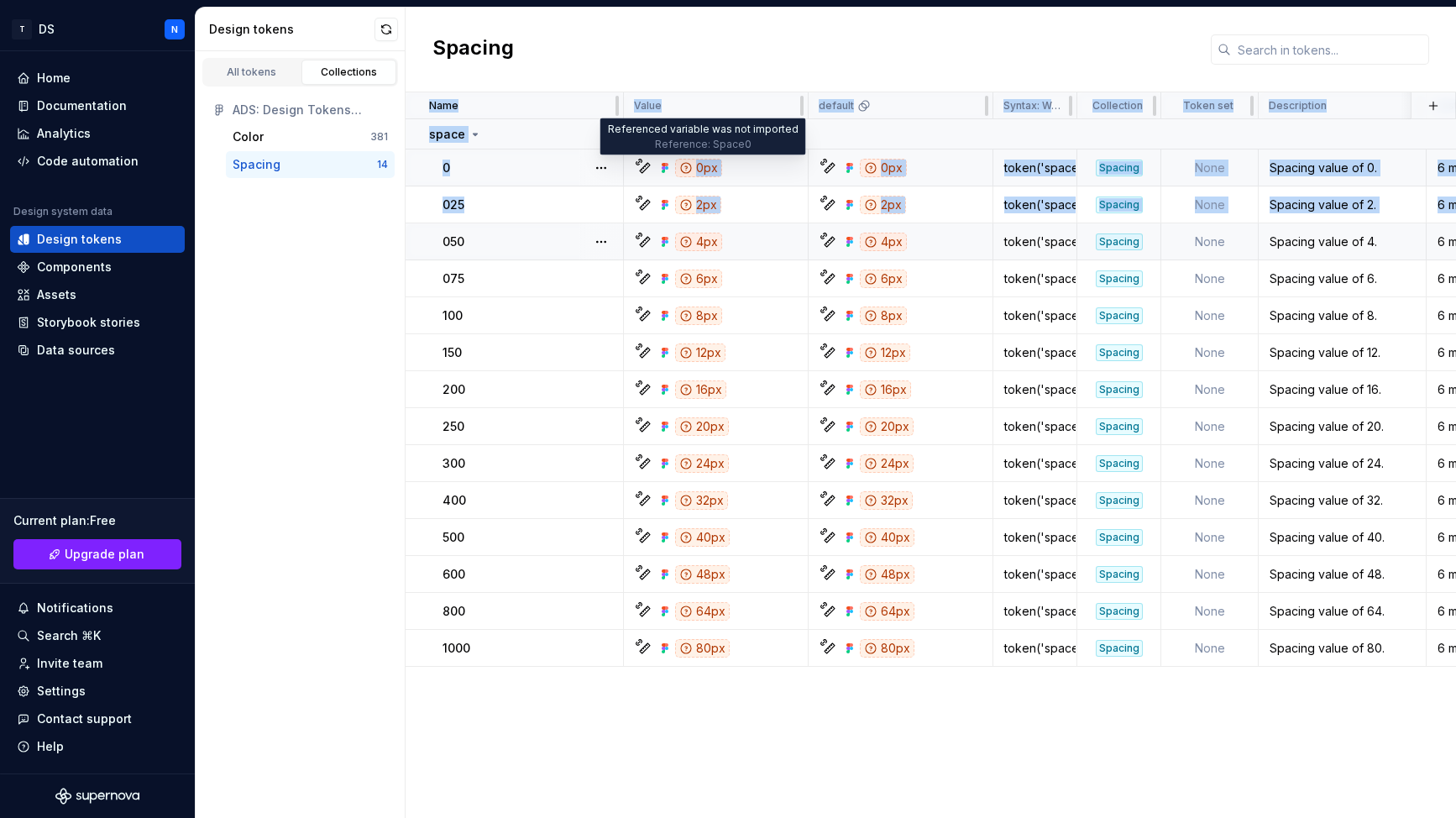
click at [697, 169] on div "0px" at bounding box center [698, 168] width 47 height 18
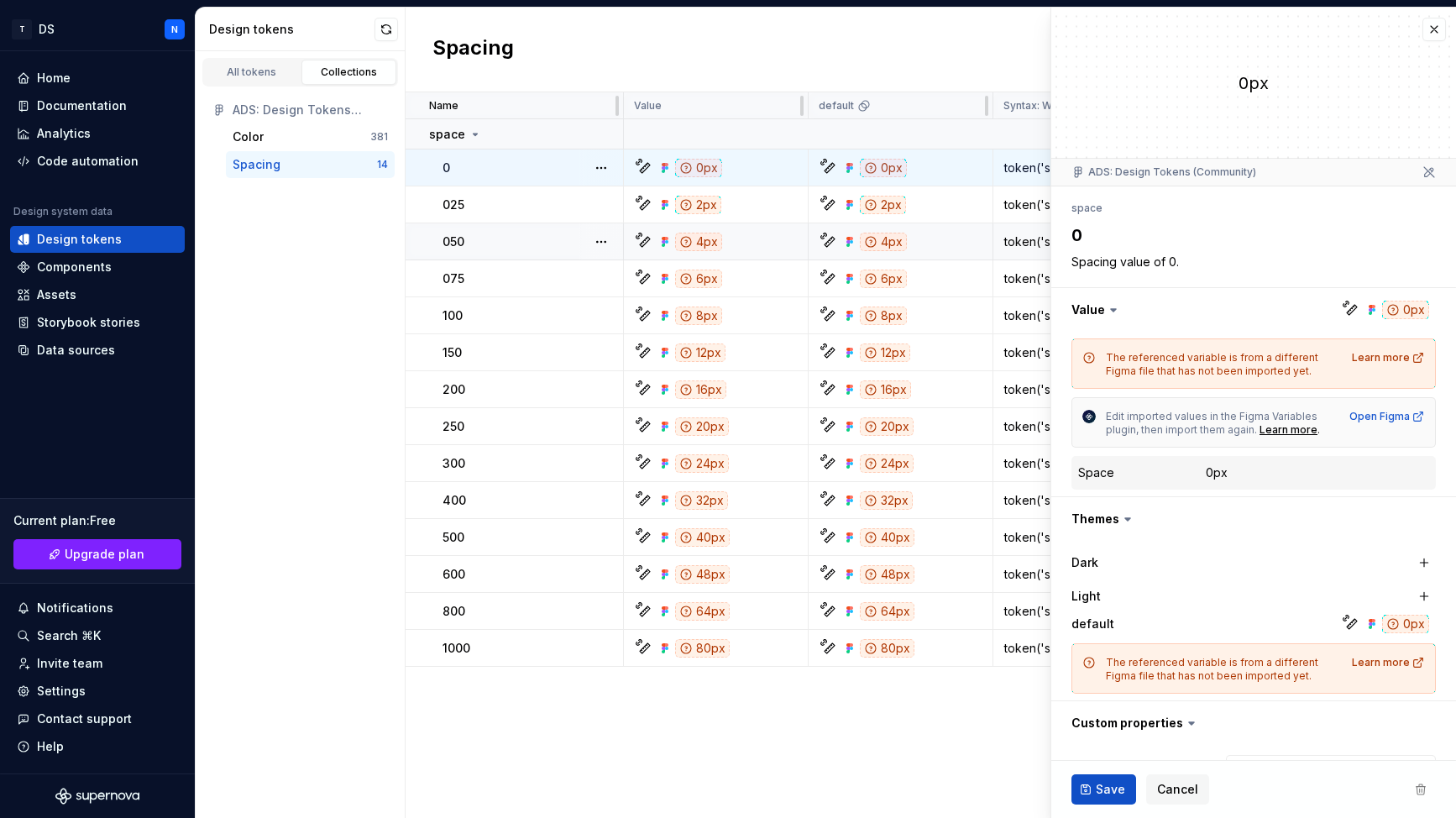
click at [704, 165] on div "0px" at bounding box center [698, 168] width 47 height 18
type textarea "*"
click at [1397, 355] on div "Learn more" at bounding box center [1388, 358] width 73 height 14
type textarea "*"
click at [251, 72] on div "All tokens" at bounding box center [252, 72] width 84 height 14
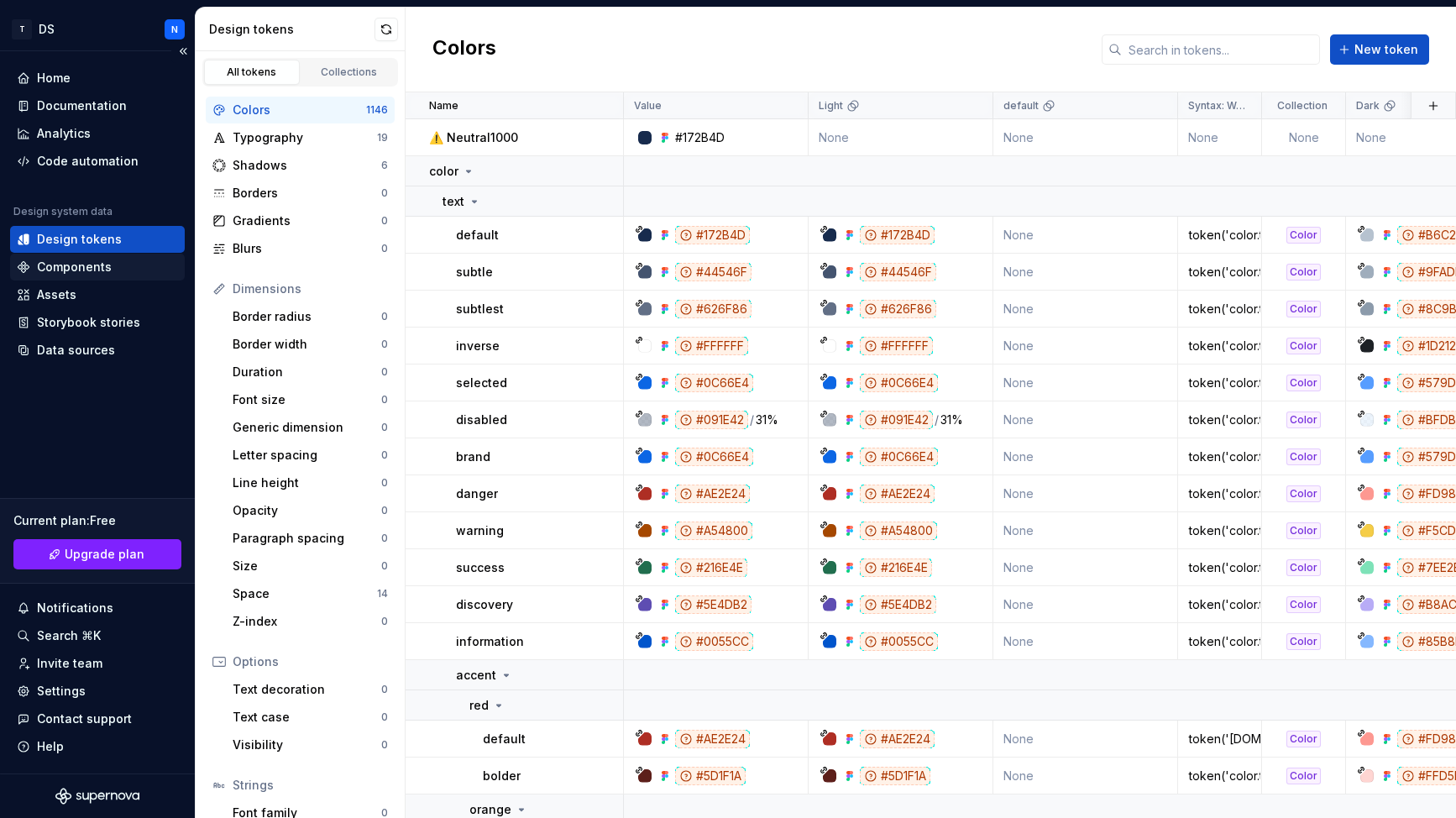
click at [81, 265] on div "Components" at bounding box center [74, 267] width 75 height 17
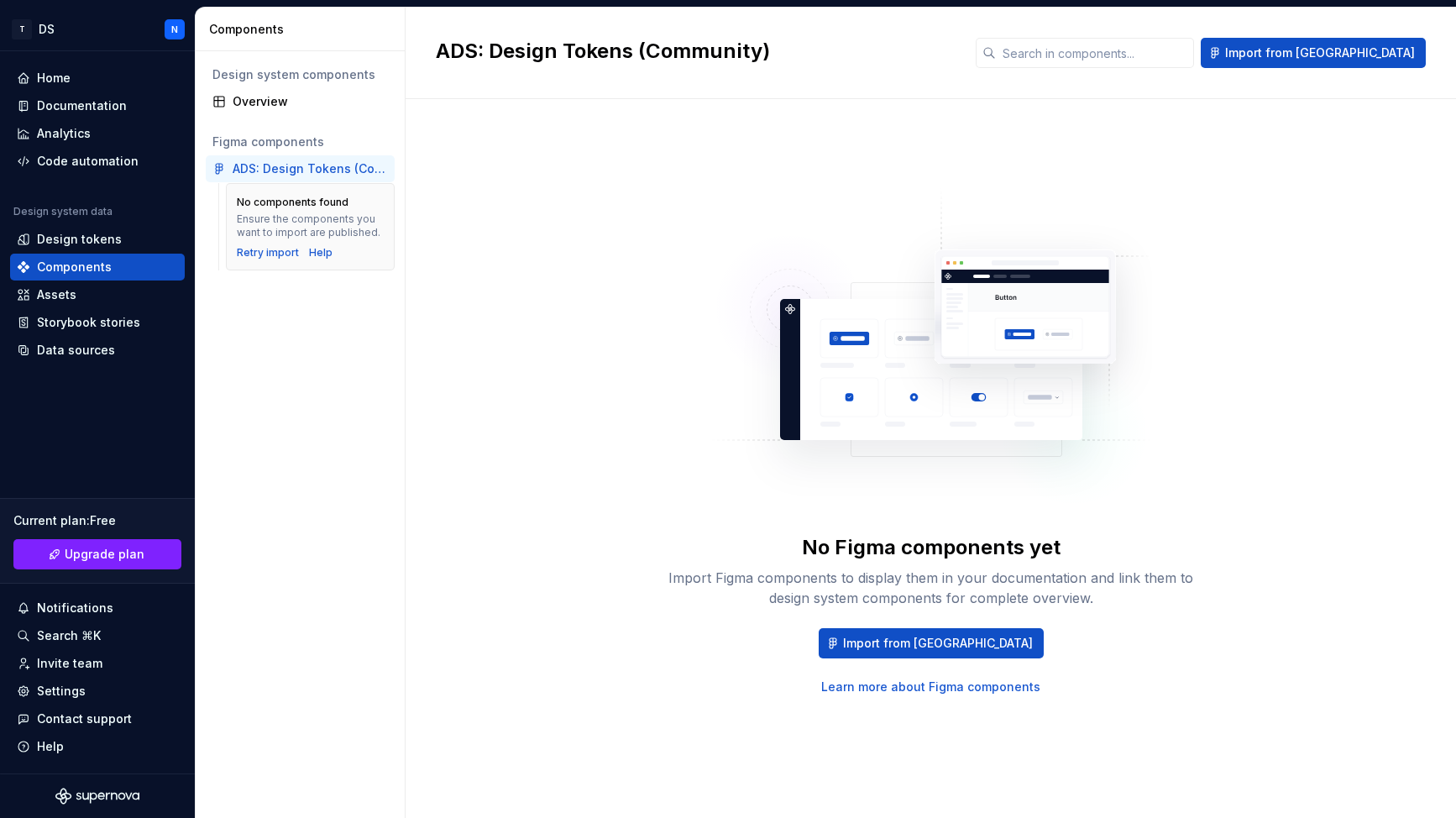
click at [966, 688] on link "Learn more about Figma components" at bounding box center [931, 687] width 219 height 17
